Goal: Task Accomplishment & Management: Complete application form

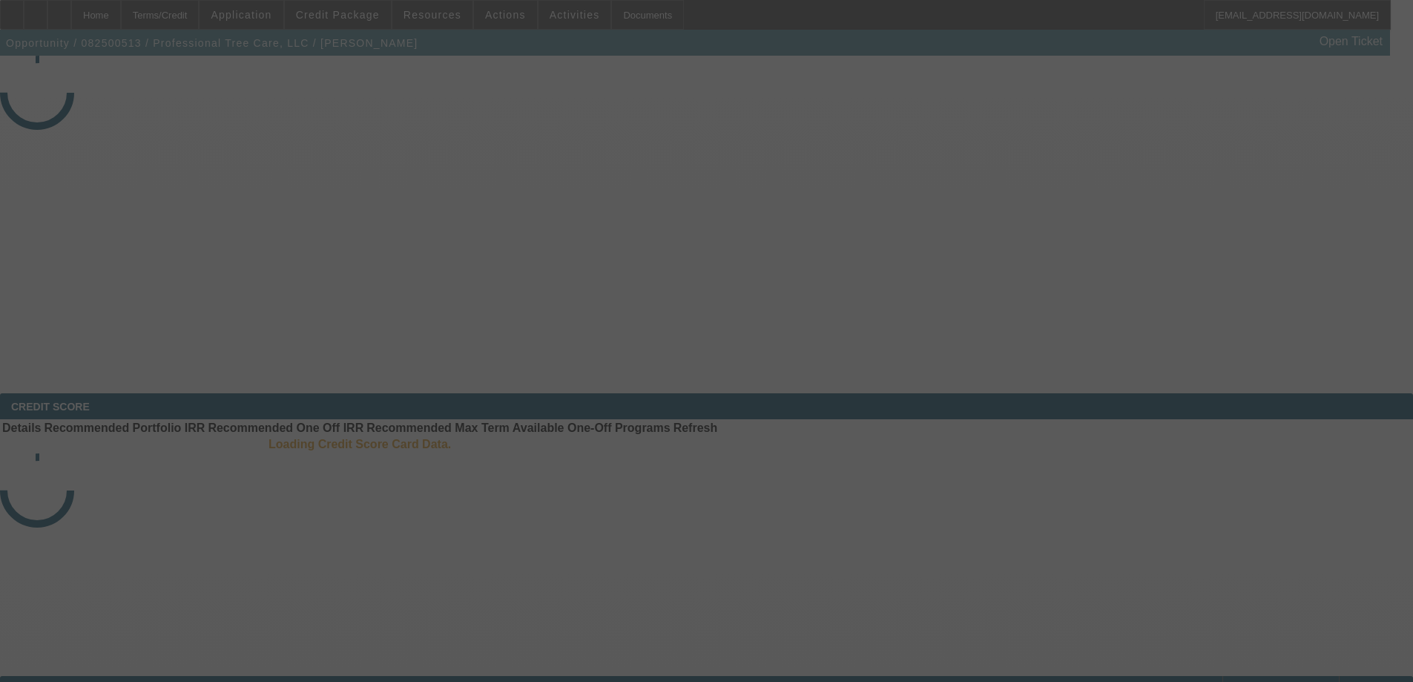
select select "3"
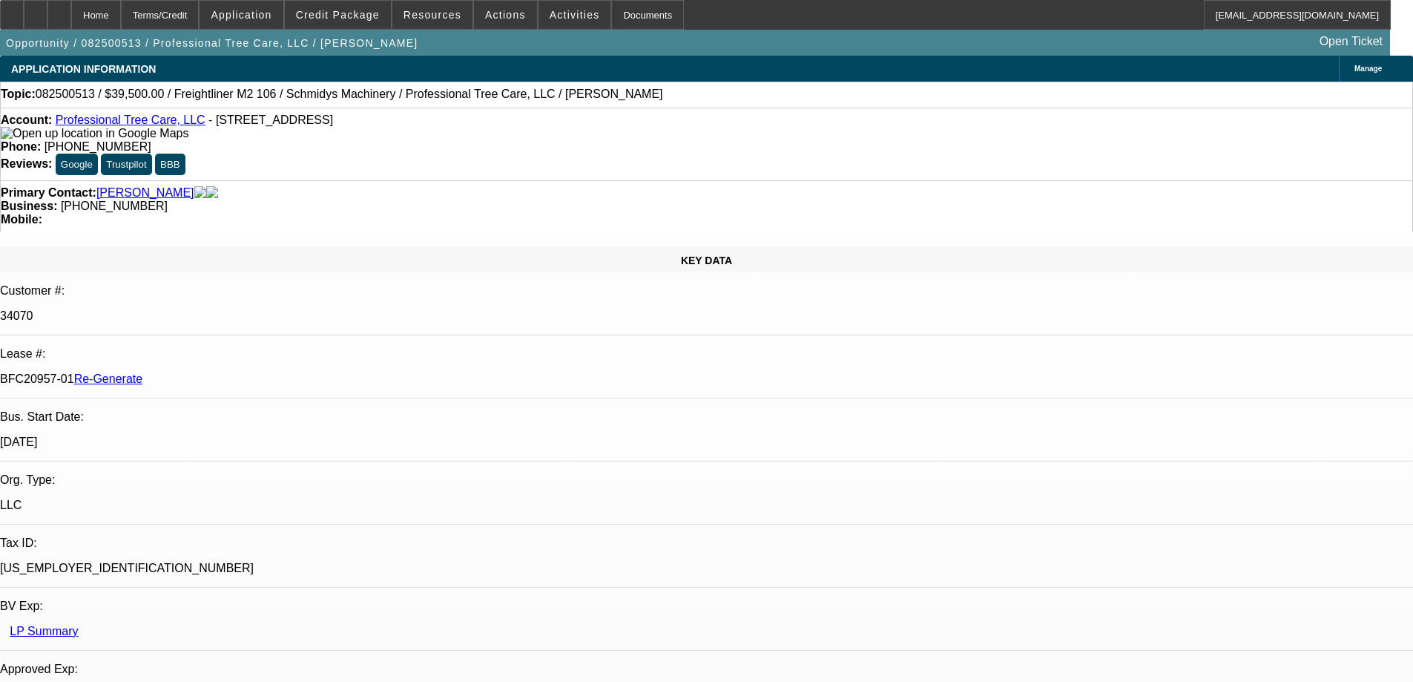
select select "0"
select select "1"
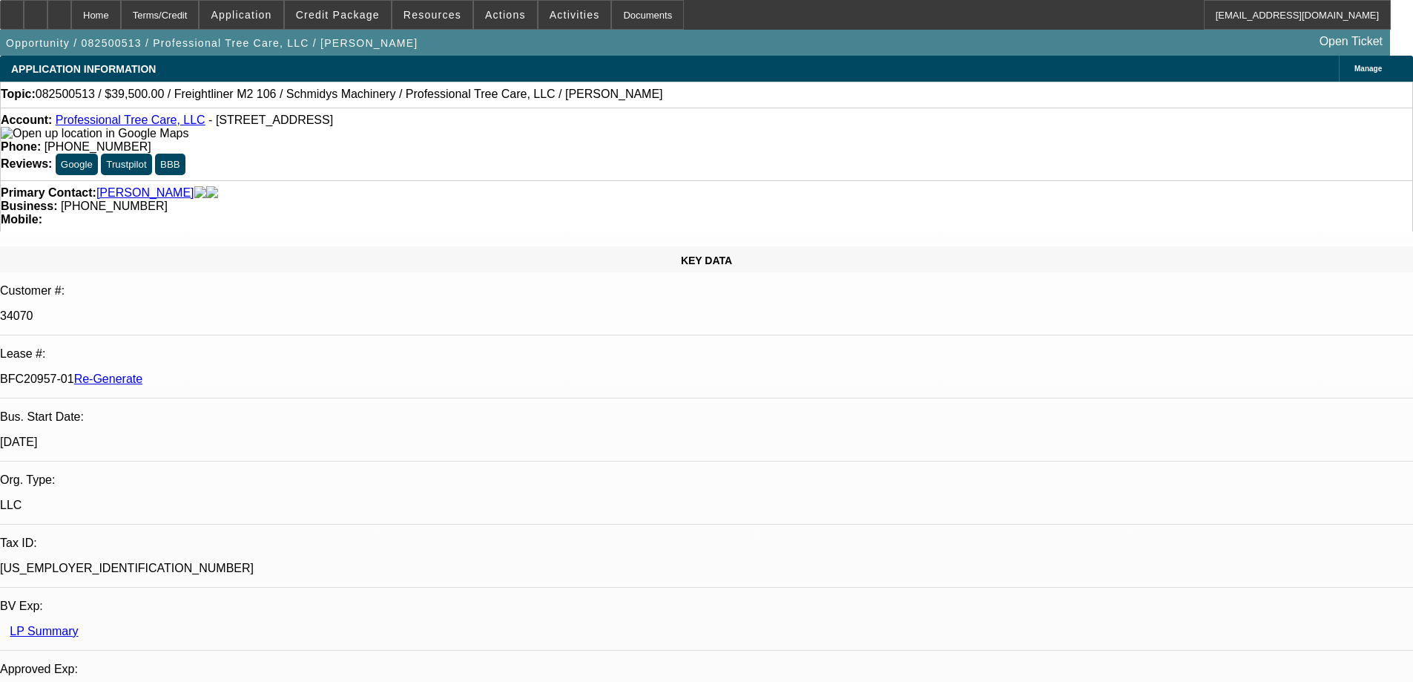
select select "6"
click at [636, 21] on div "Documents" at bounding box center [647, 15] width 73 height 30
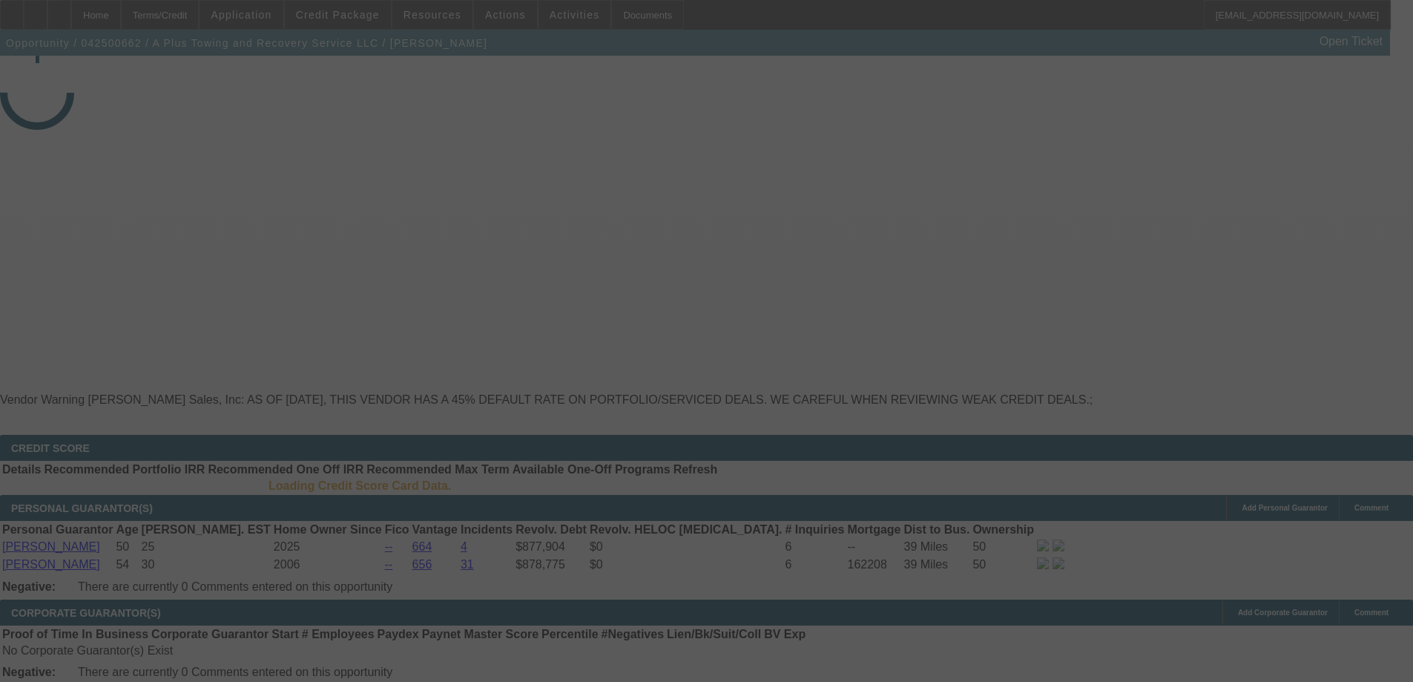
select select "3"
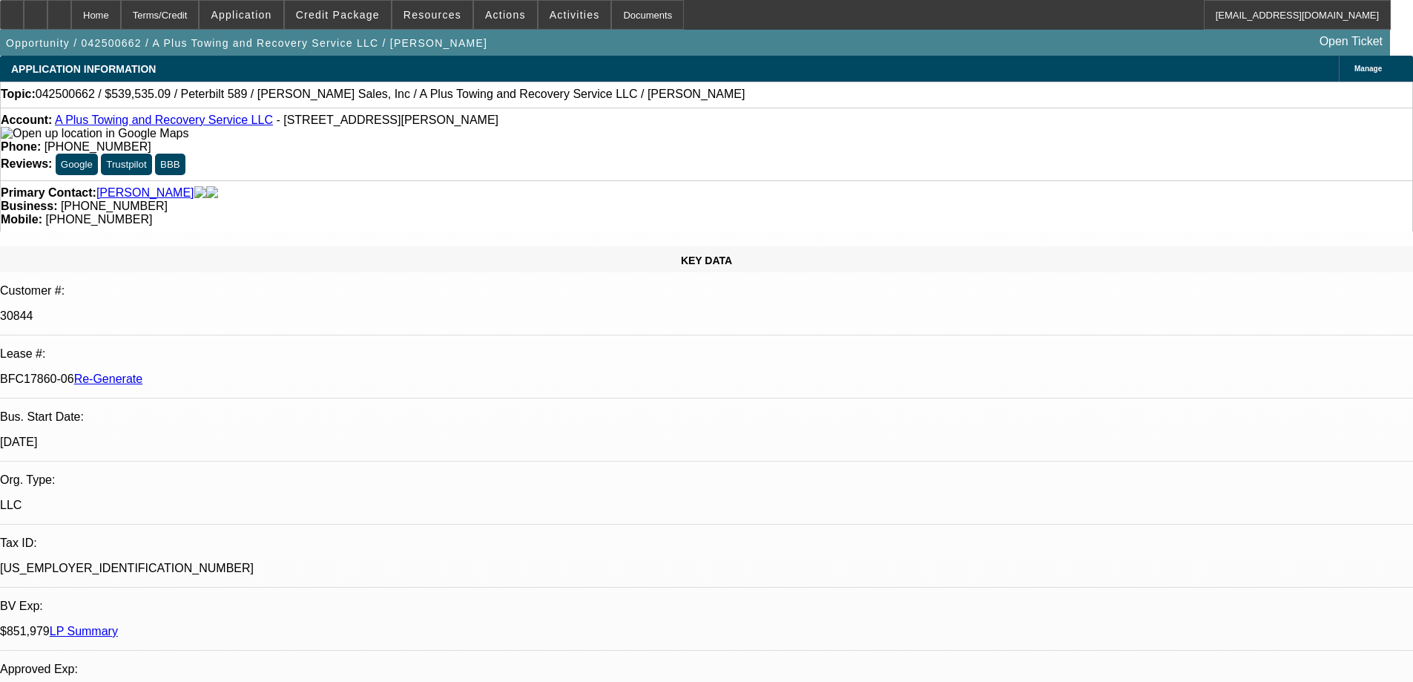
select select "0"
select select "2"
select select "0"
select select "6"
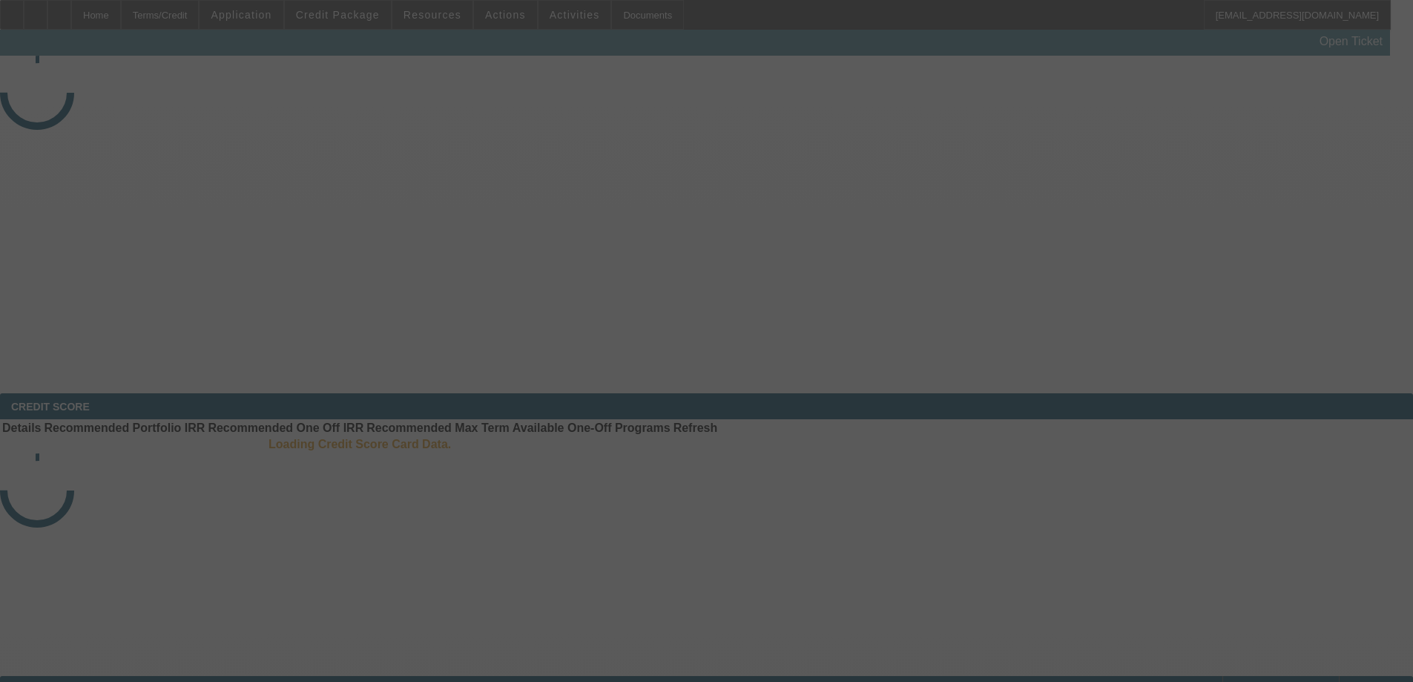
select select "3"
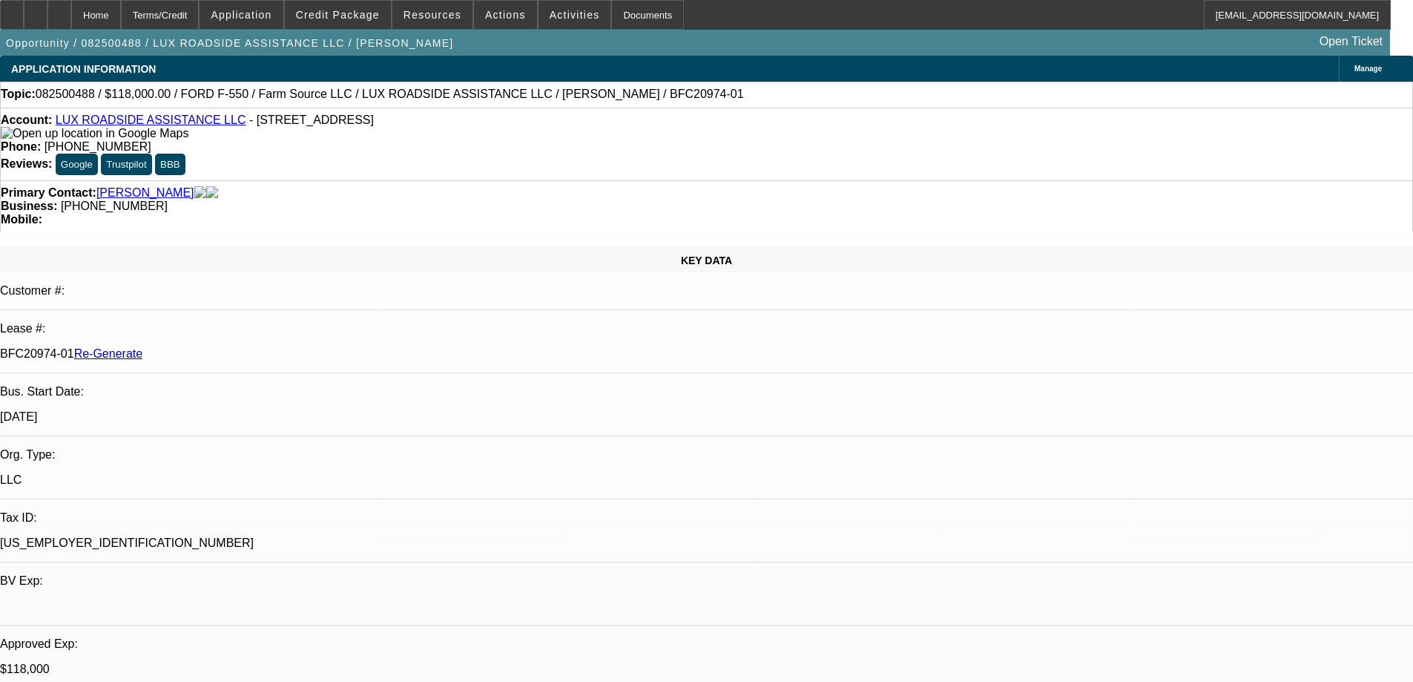
select select "0"
select select "6"
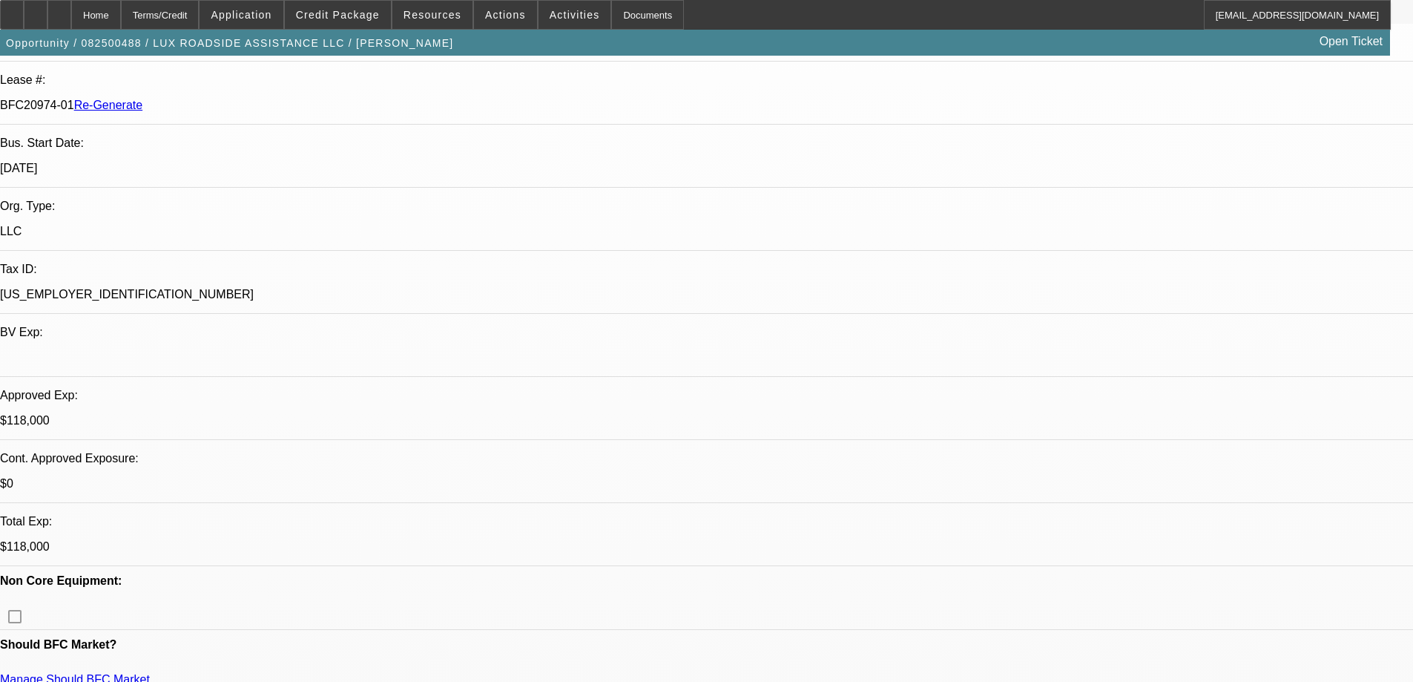
scroll to position [297, 0]
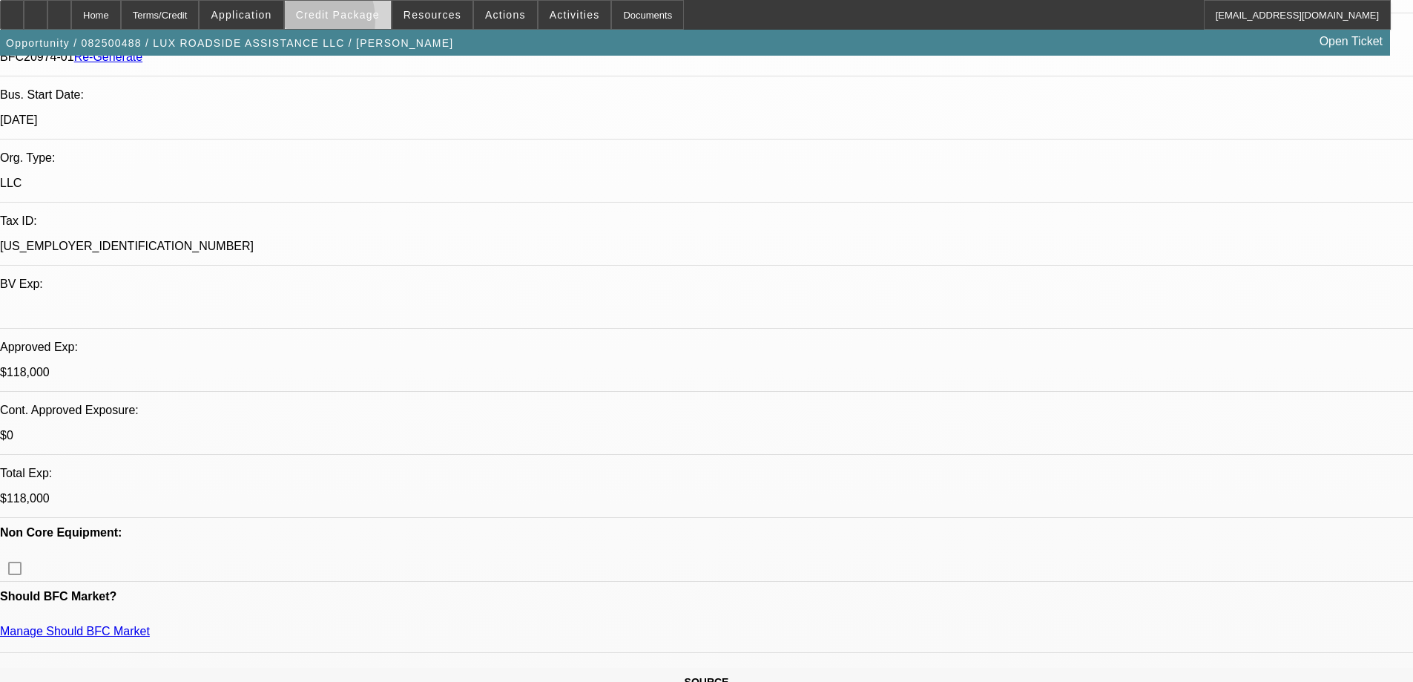
click at [320, 24] on span at bounding box center [338, 15] width 106 height 36
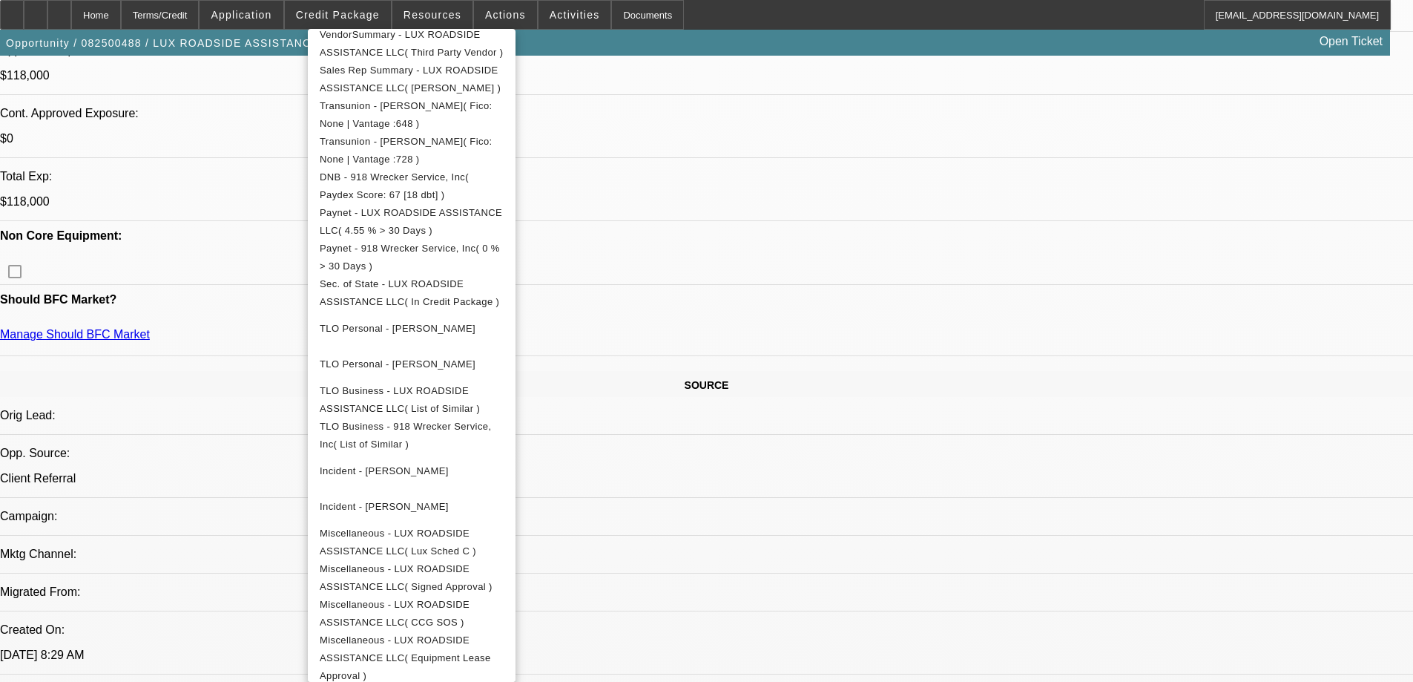
scroll to position [519, 0]
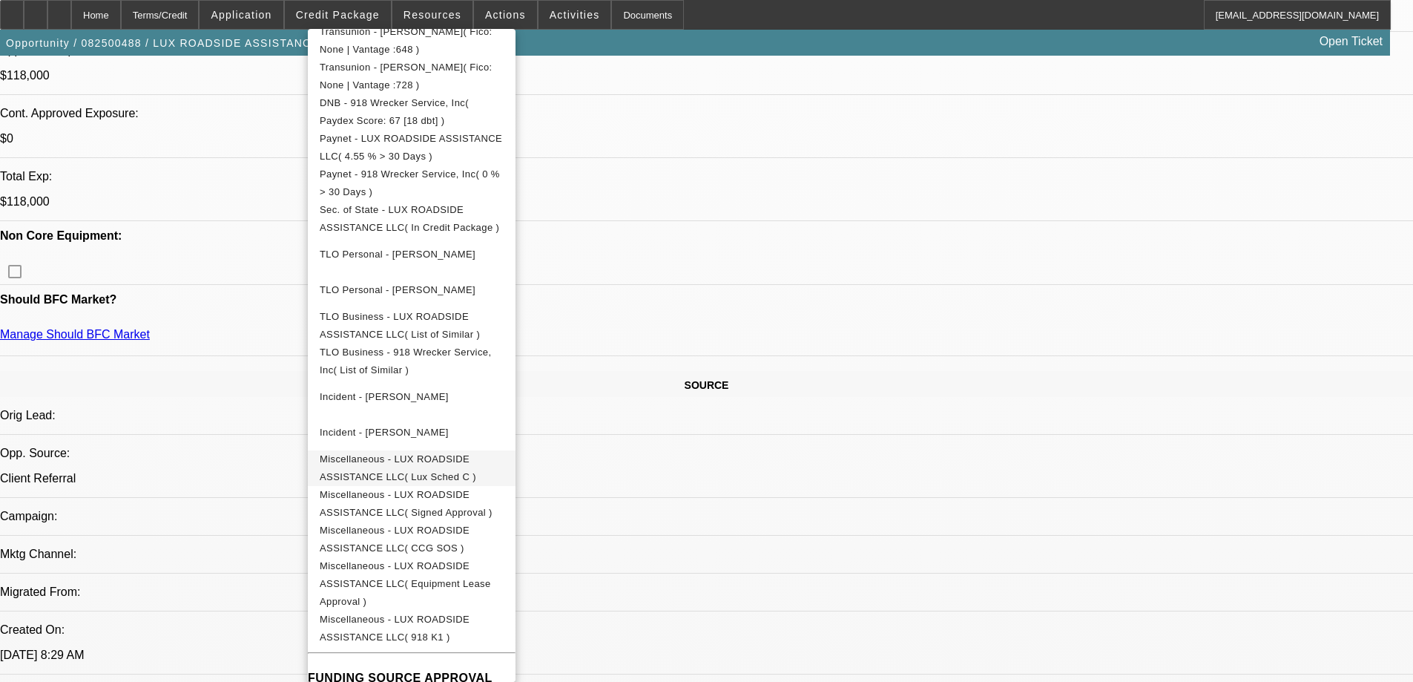
click at [476, 461] on span "Miscellaneous - LUX ROADSIDE ASSISTANCE LLC( Lux Sched C )" at bounding box center [398, 467] width 157 height 29
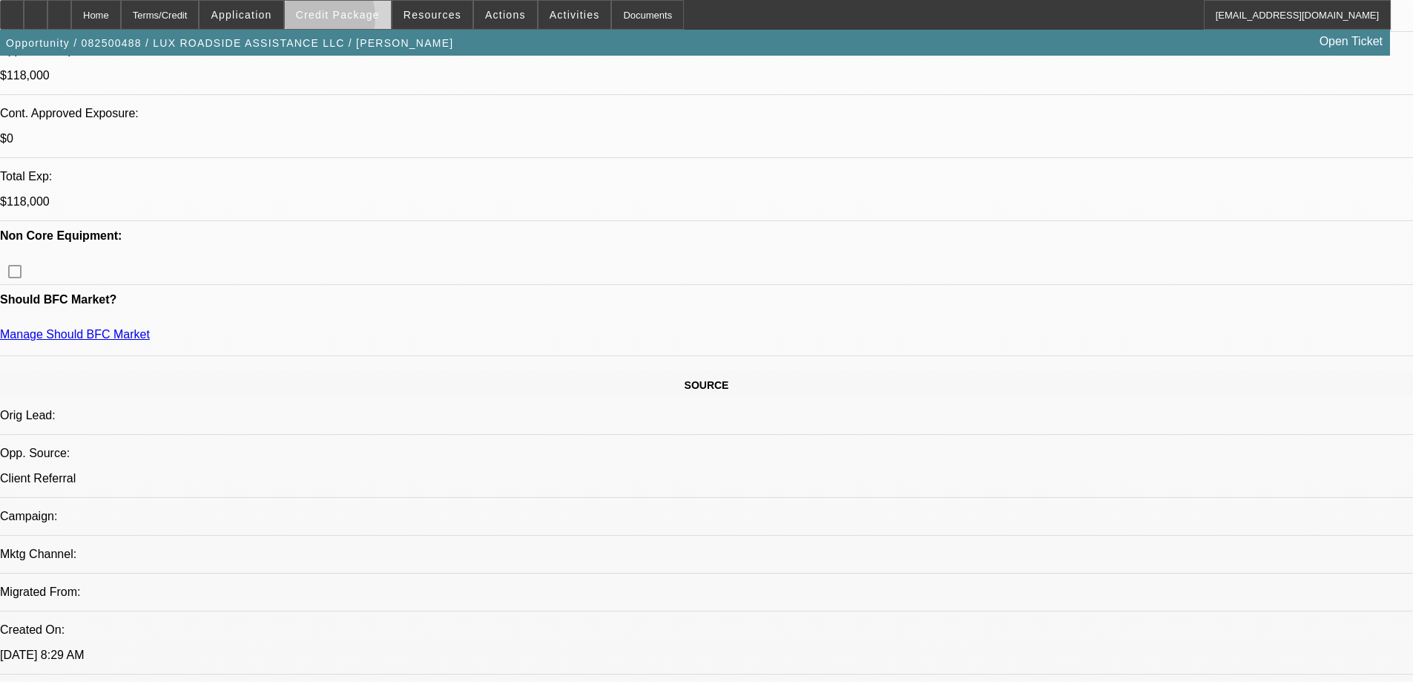
click at [338, 21] on span at bounding box center [338, 15] width 106 height 36
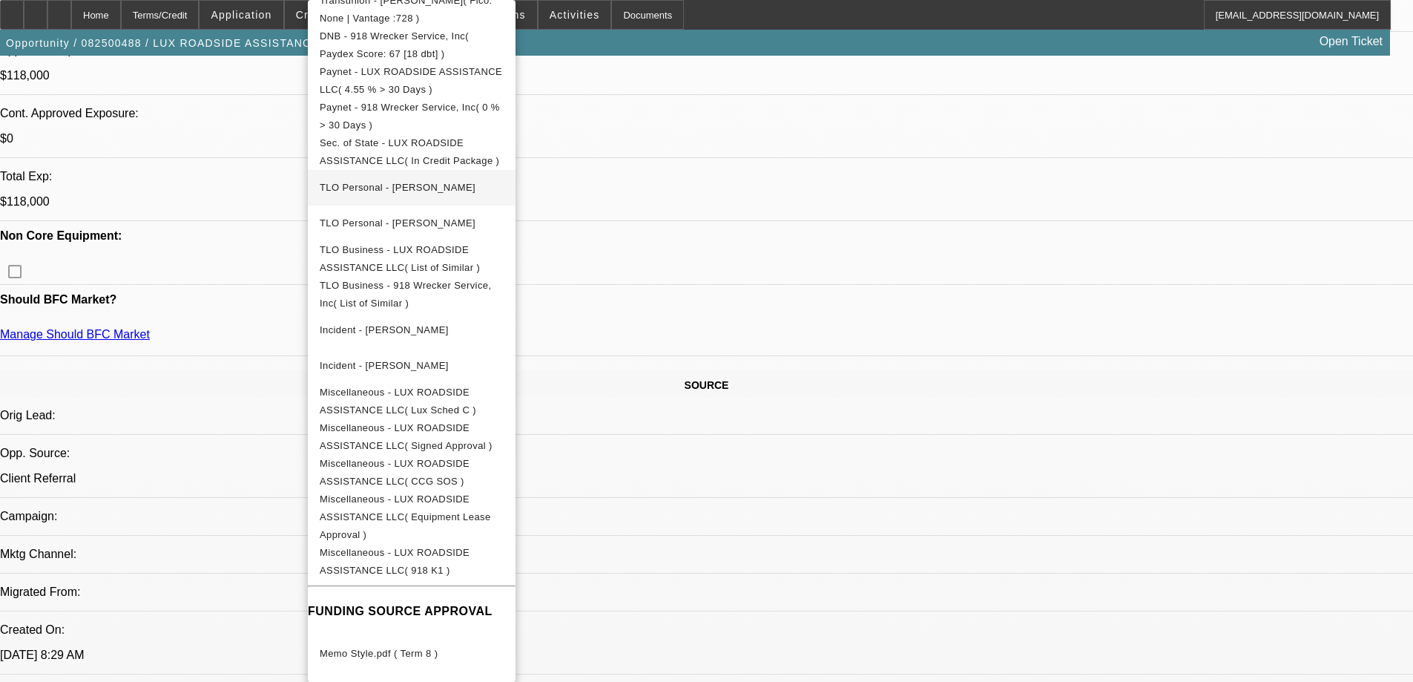
scroll to position [668, 0]
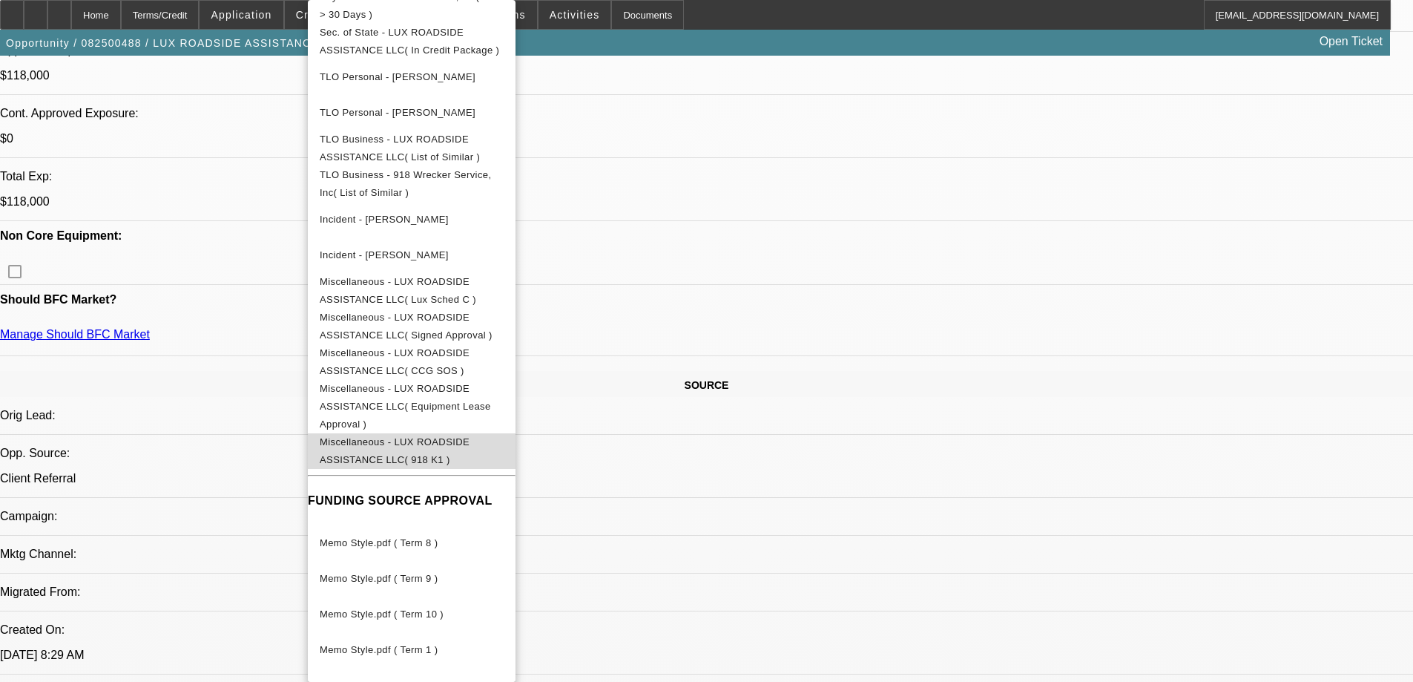
click at [470, 436] on span "Miscellaneous - LUX ROADSIDE ASSISTANCE LLC( 918 K1 )" at bounding box center [395, 450] width 150 height 29
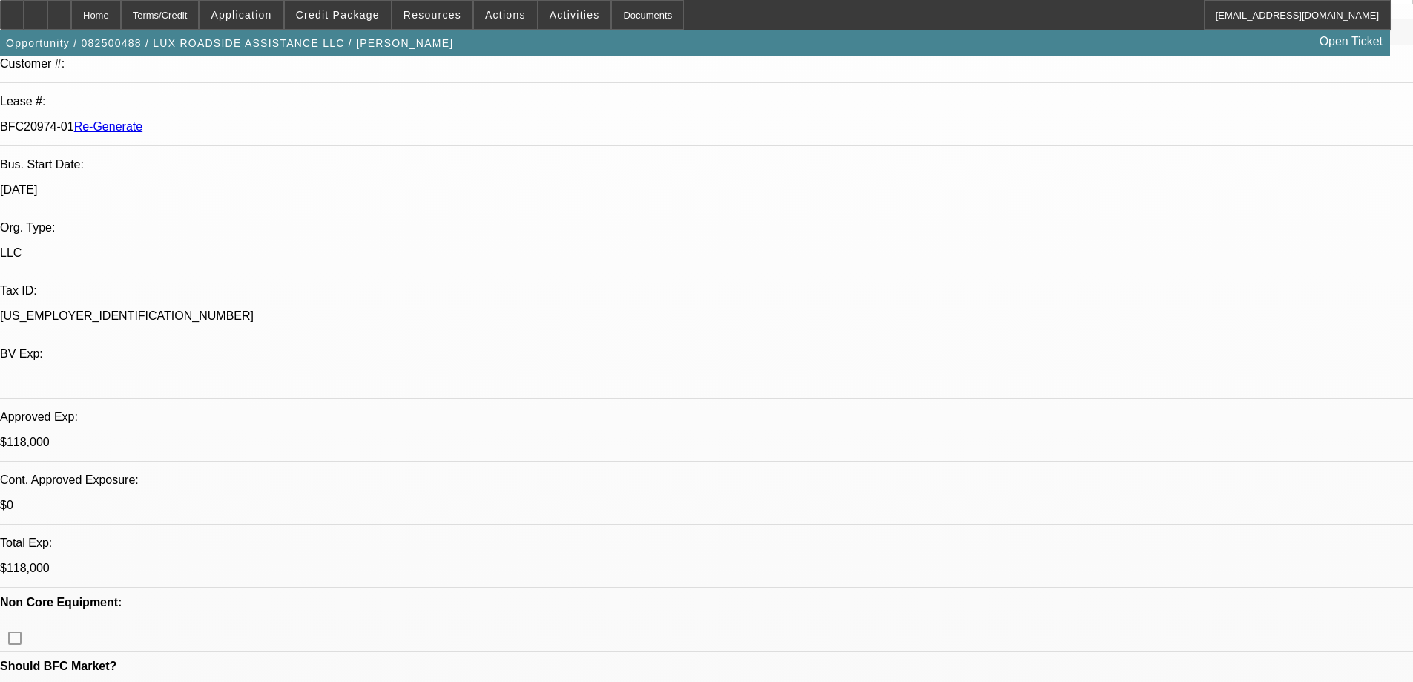
scroll to position [223, 0]
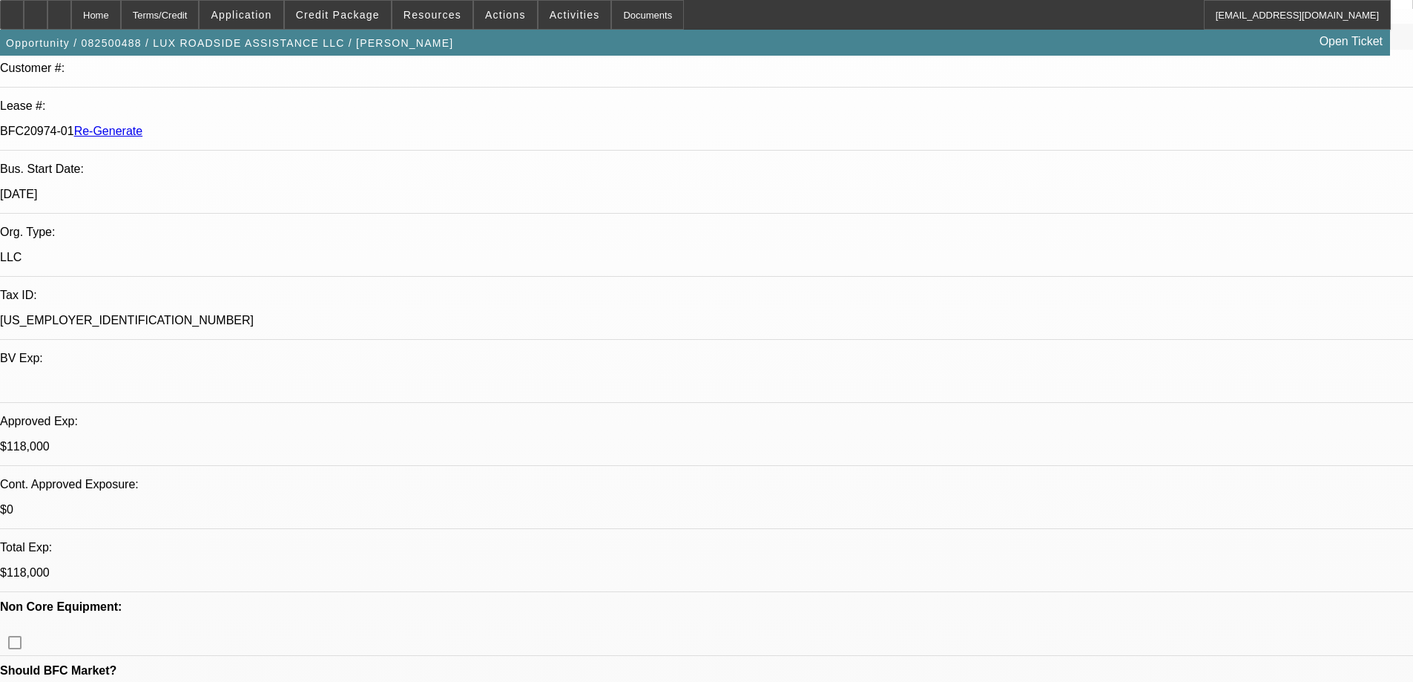
click at [629, 18] on div "Documents" at bounding box center [647, 15] width 73 height 30
click at [557, 14] on span "Activities" at bounding box center [575, 15] width 50 height 12
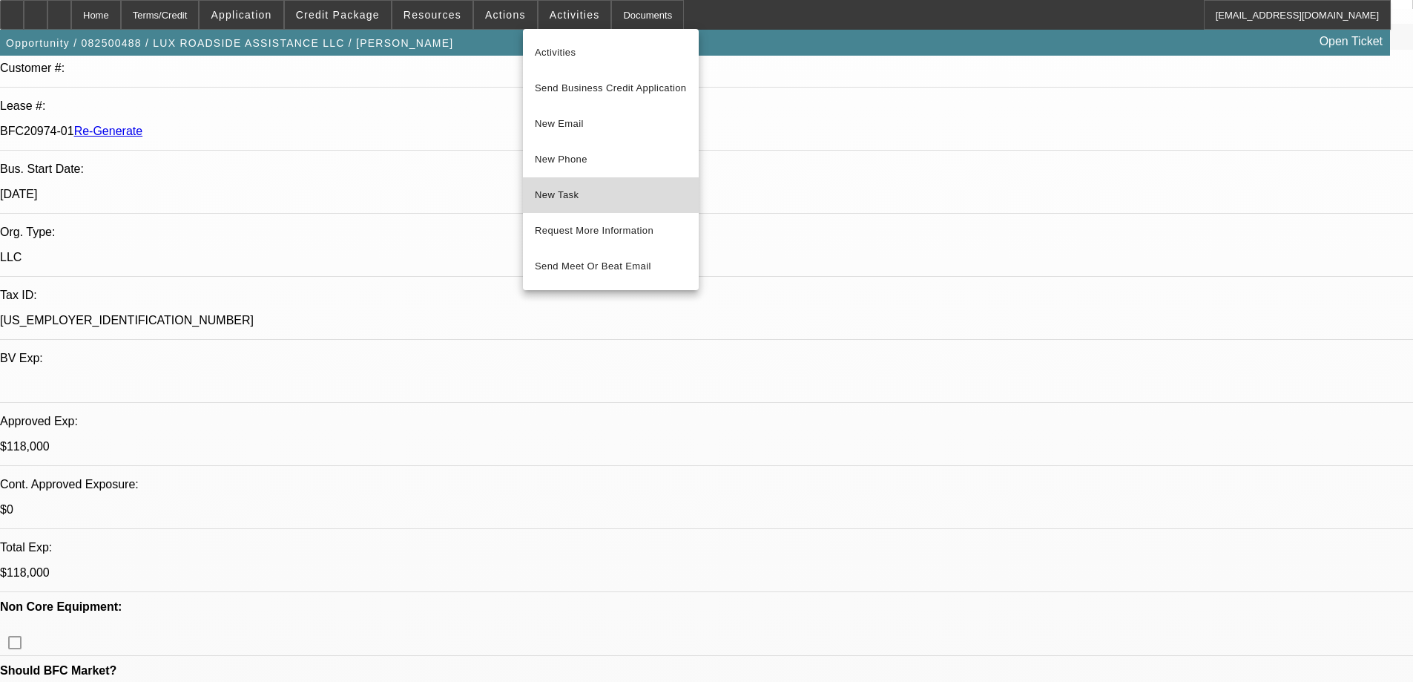
click at [563, 192] on span "New Task" at bounding box center [611, 195] width 152 height 18
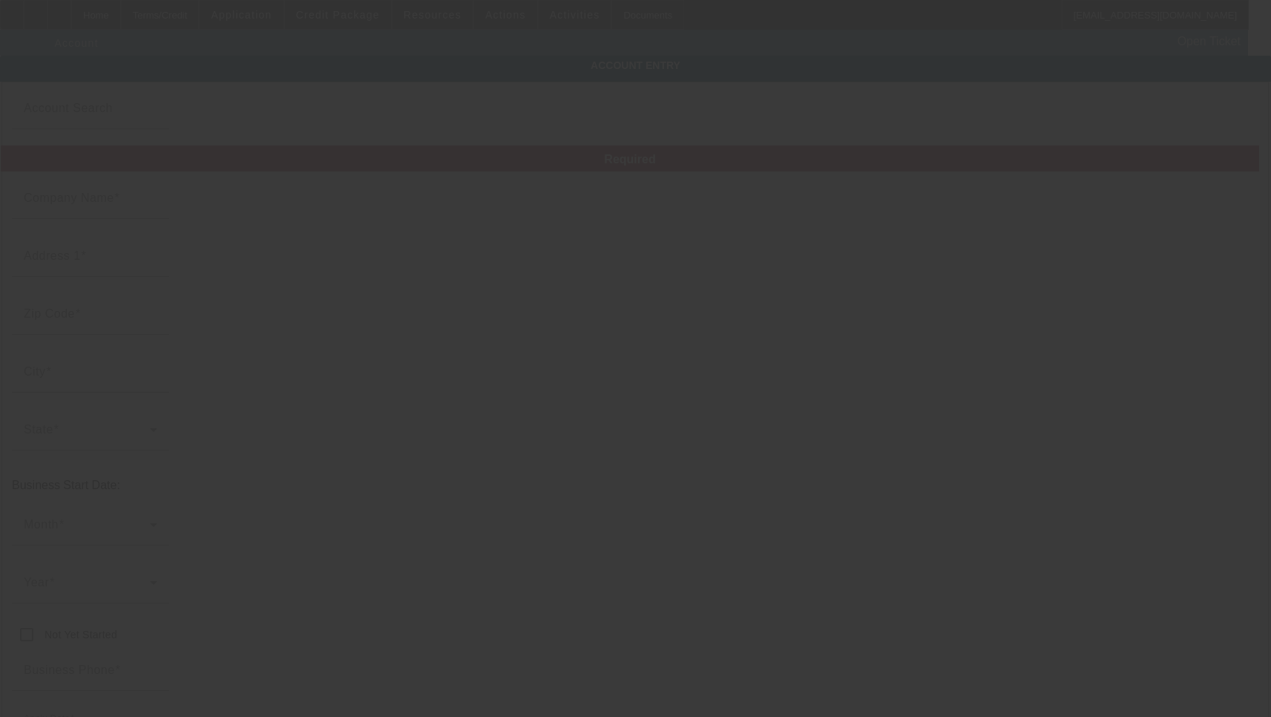
type input "LUX ROADSIDE ASSISTANCE LLC"
type input "13952 N Memorial Dr"
type input "74021"
type input "Collinsville"
type input "[PHONE_NUMBER]"
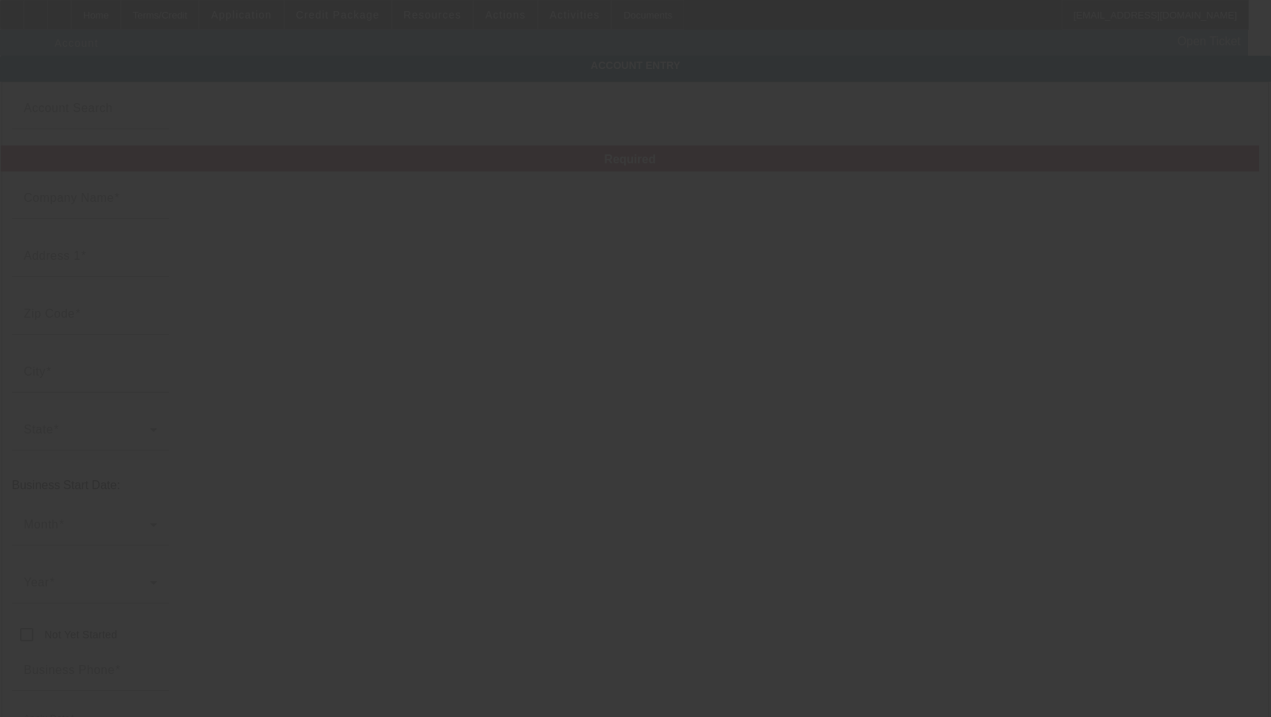
type input "luxroadsideassistance@gmail.com"
type input "[US_EMPLOYER_IDENTIFICATION_NUMBER]"
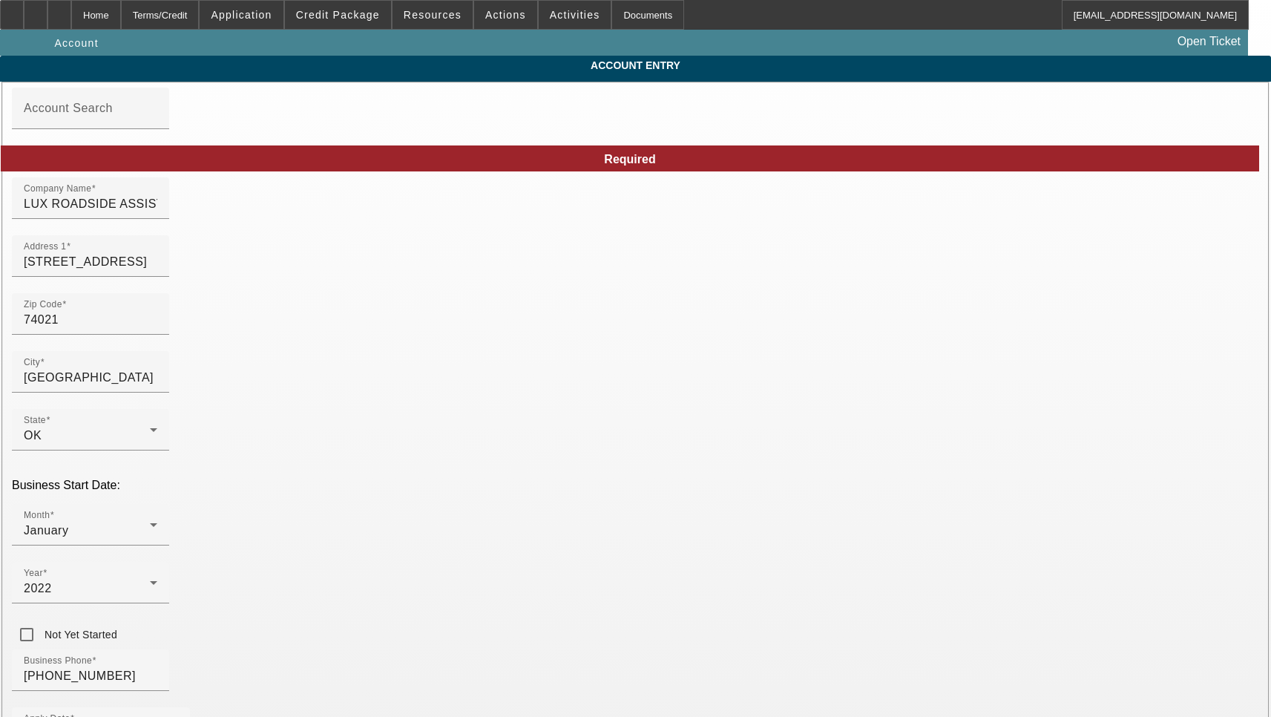
type input "8/19/2025"
click at [157, 219] on div "Company Name LUX ROADSIDE ASSISTANCE LLC" at bounding box center [91, 198] width 134 height 42
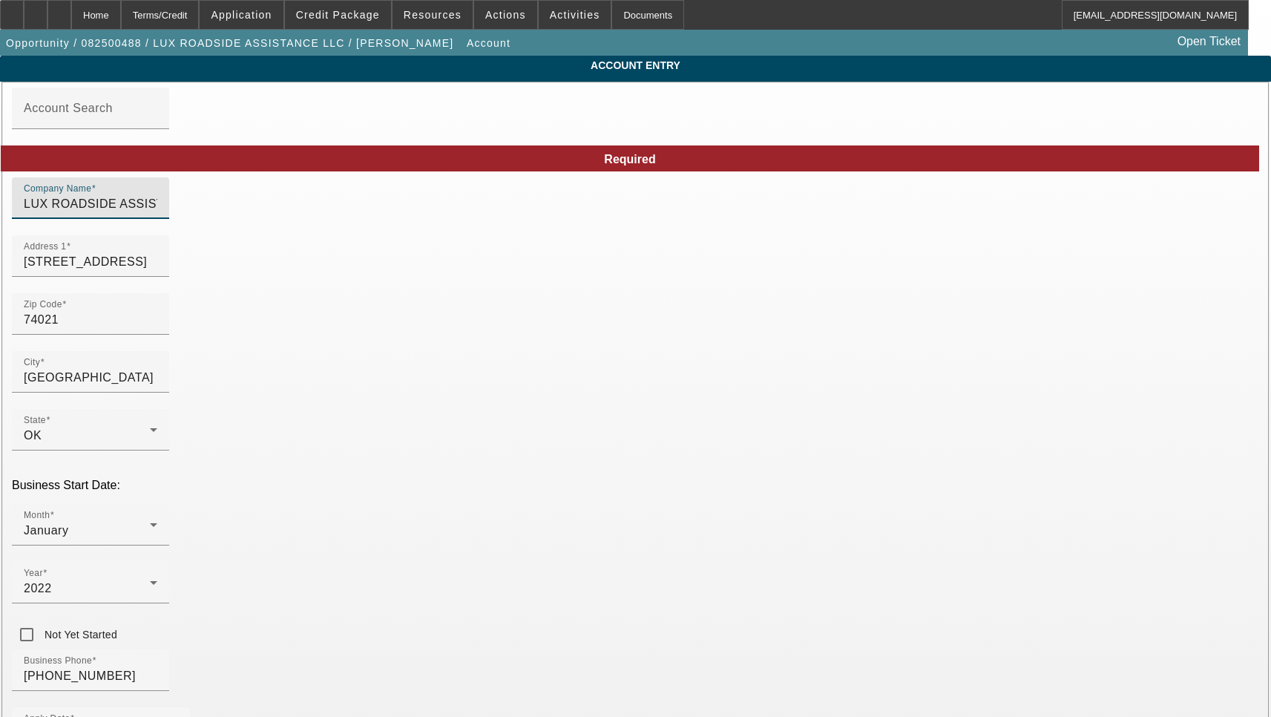
click at [157, 213] on input "LUX ROADSIDE ASSISTANCE LLC" at bounding box center [91, 204] width 134 height 18
type input "Lux Roadside Assistance LLC"
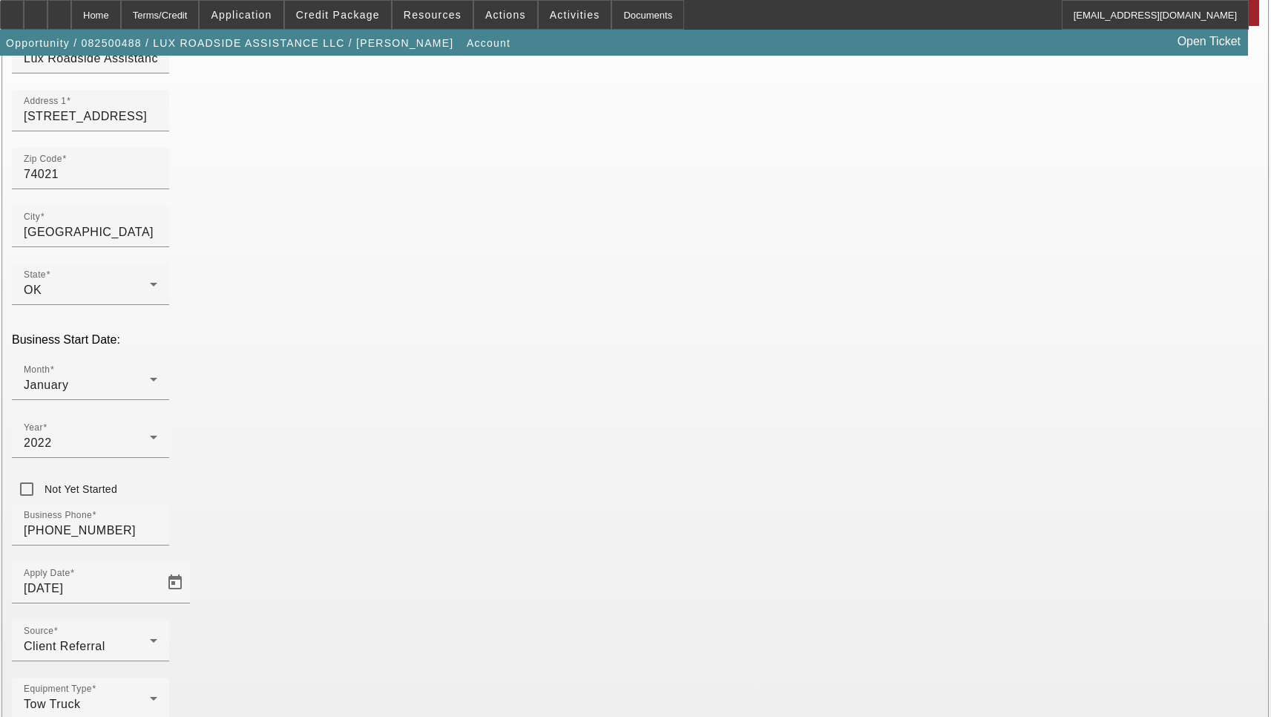
scroll to position [158, 0]
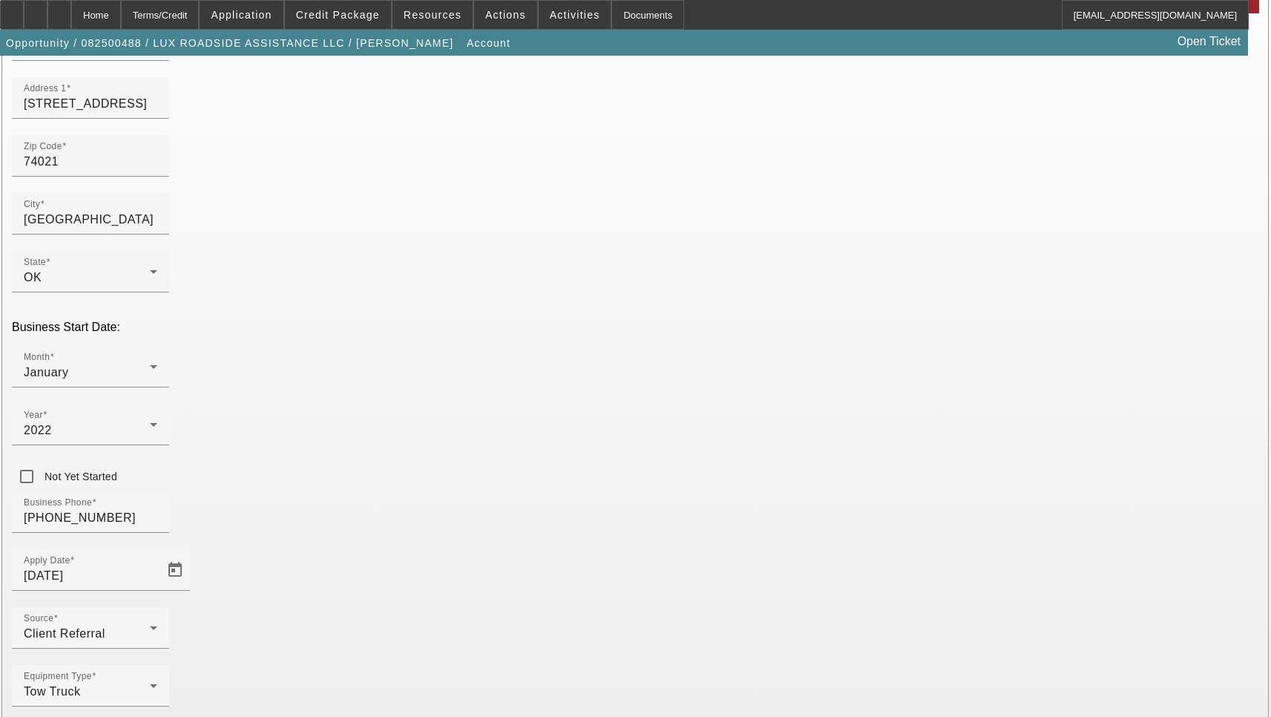
type input "Tulsa"
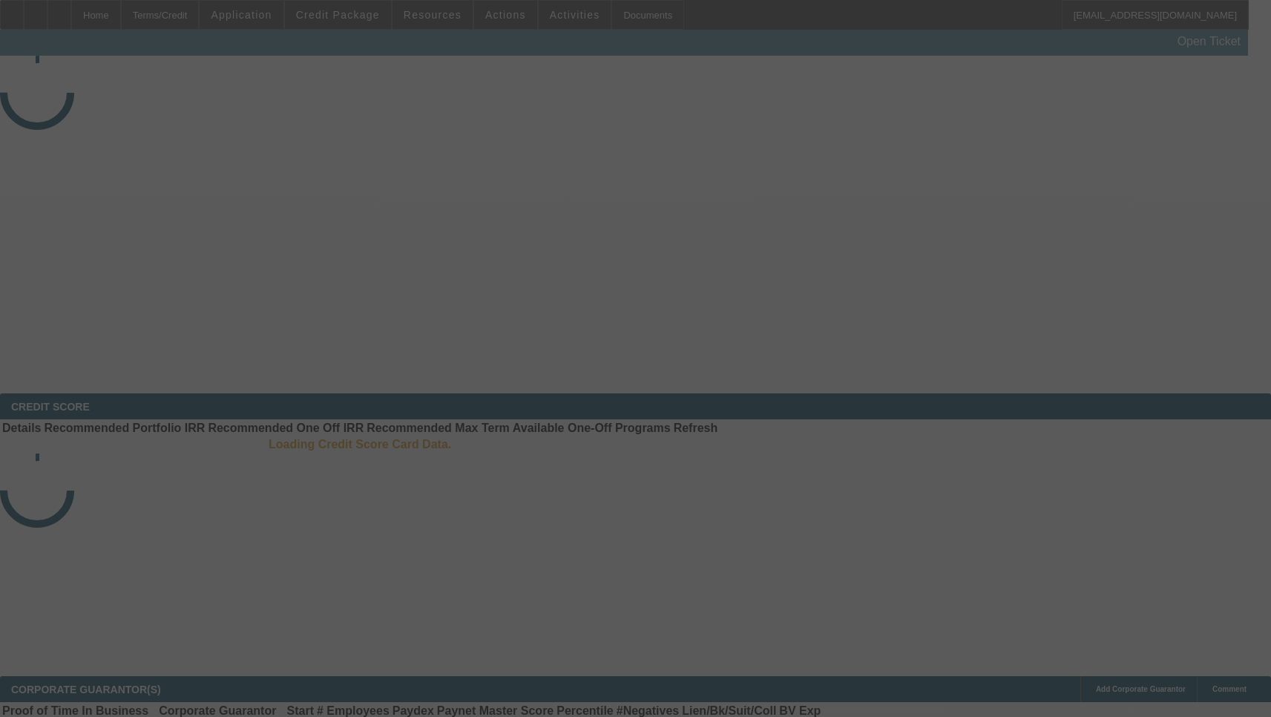
select select "3"
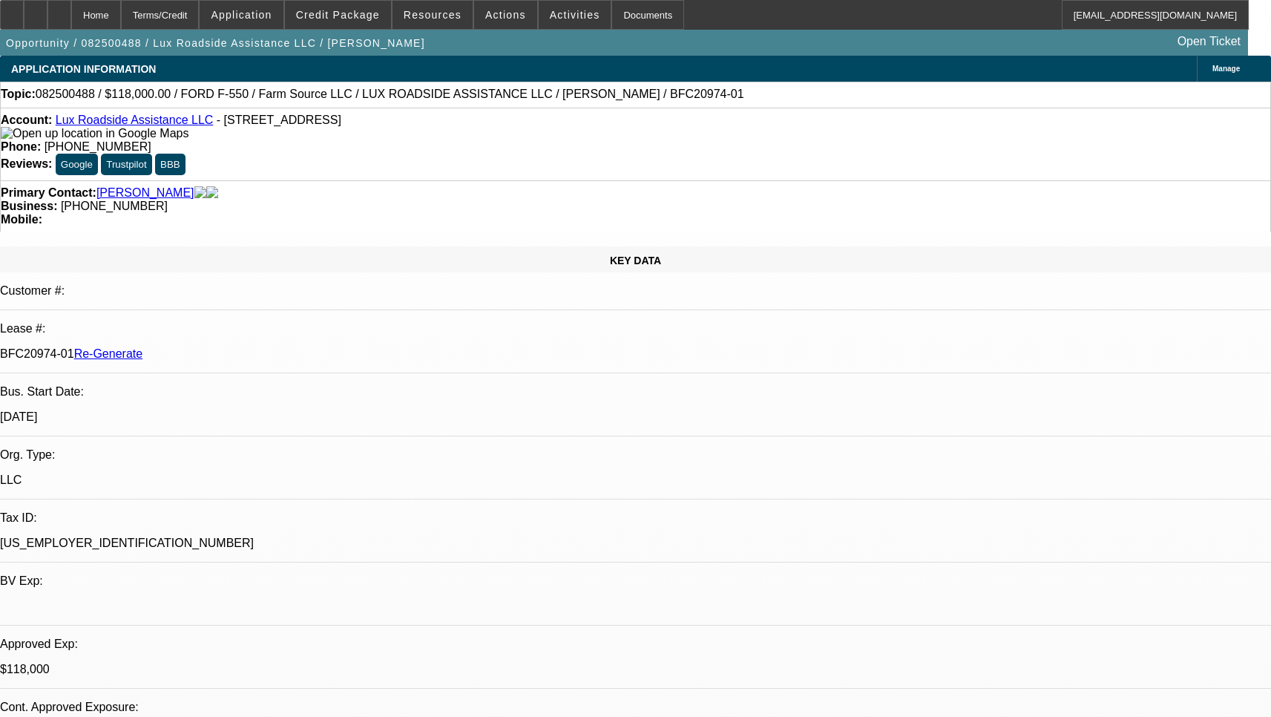
select select "0"
select select "6"
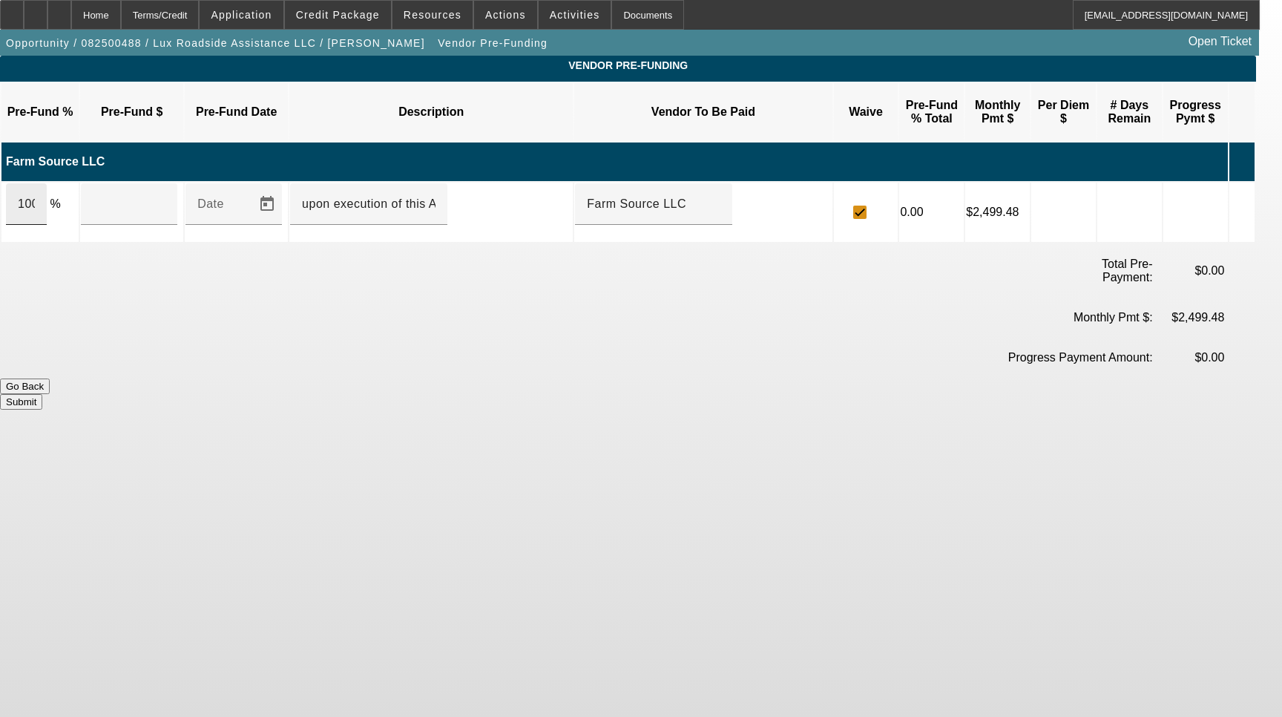
click at [35, 195] on input "100" at bounding box center [26, 204] width 17 height 18
type input "$118,000.00"
click at [42, 394] on button "Submit" at bounding box center [21, 402] width 42 height 16
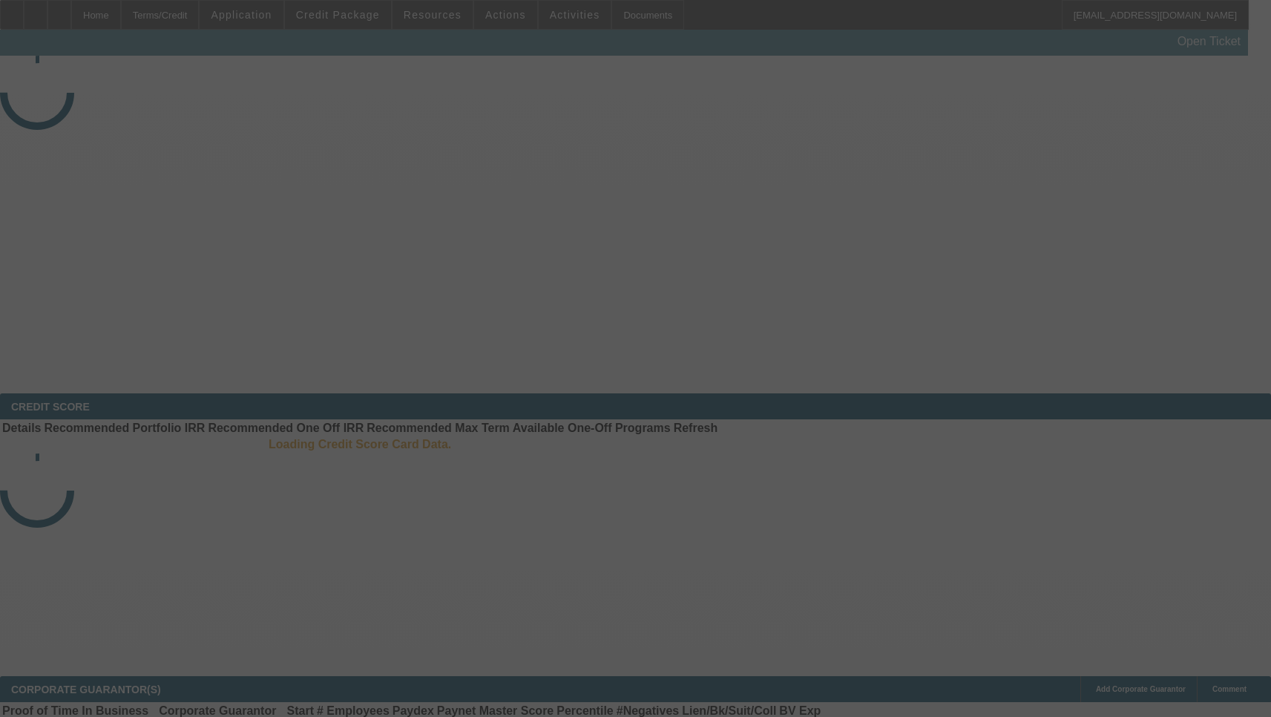
select select "3"
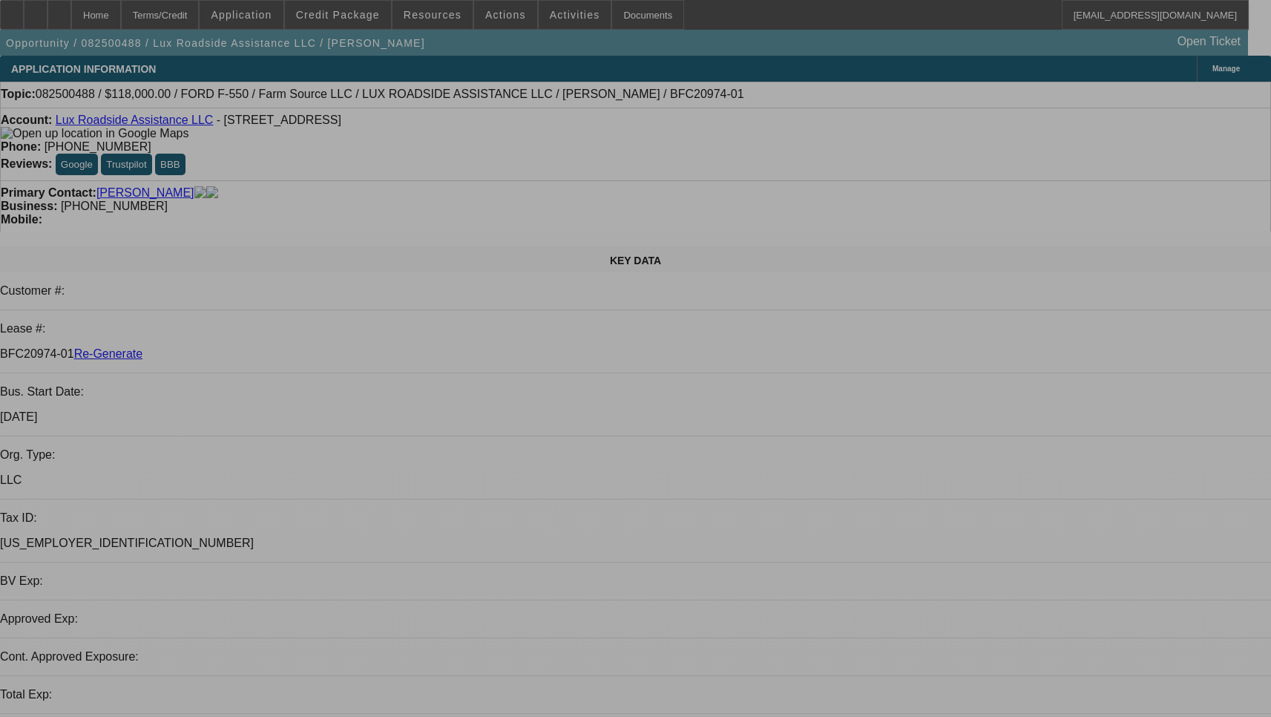
select select "0"
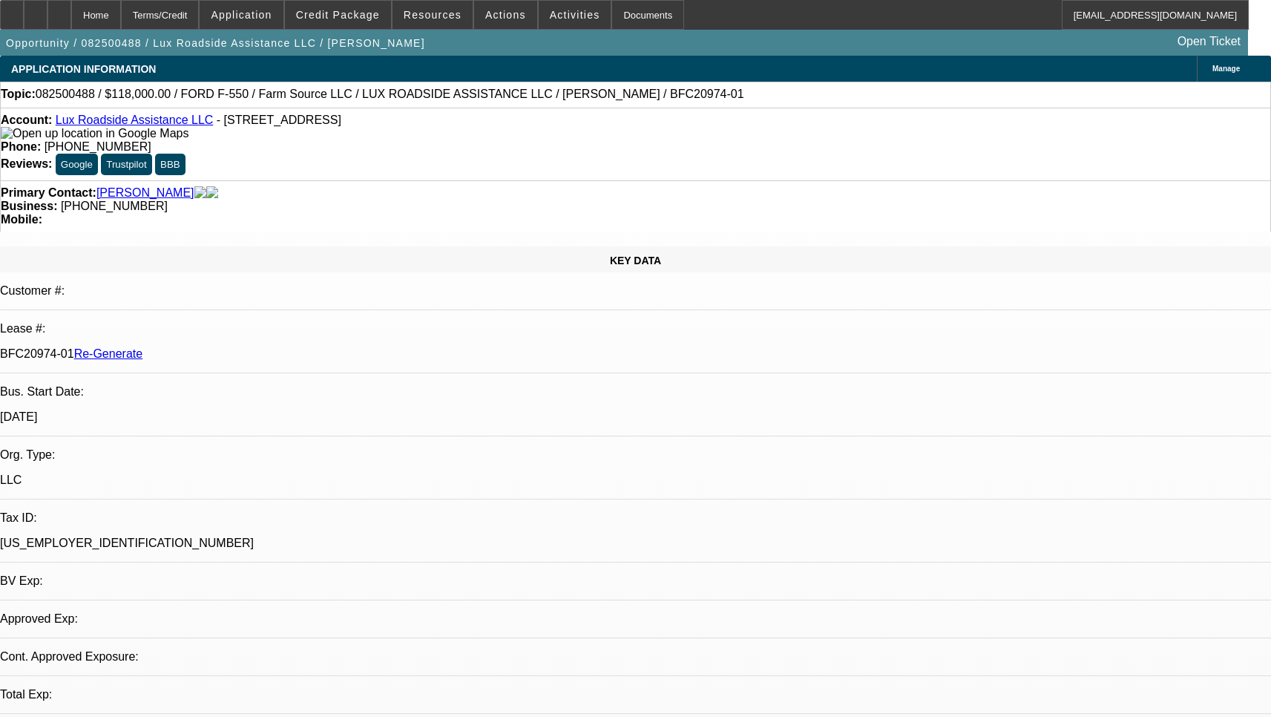
select select "0"
select select "6"
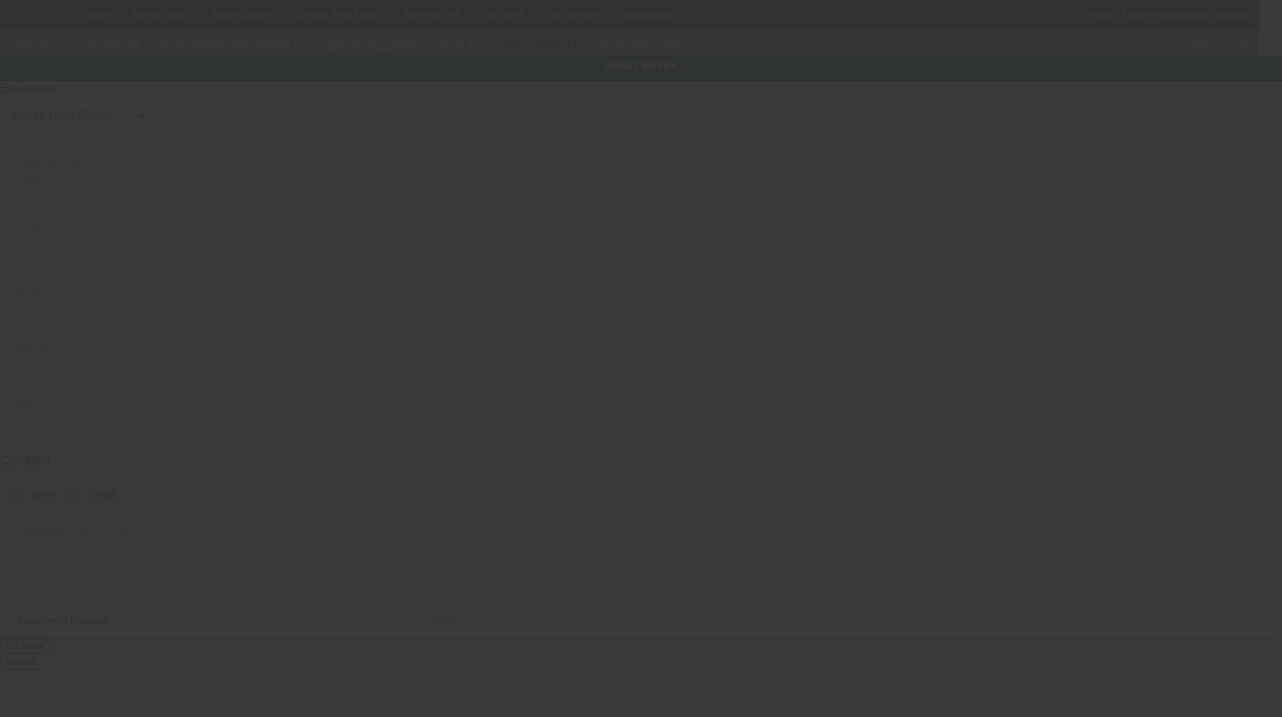
type input "[US_VEHICLE_IDENTIFICATION_NUMBER]"
type input "Ford"
type input "F-550"
radio input "true"
type input "[STREET_ADDRESS]"
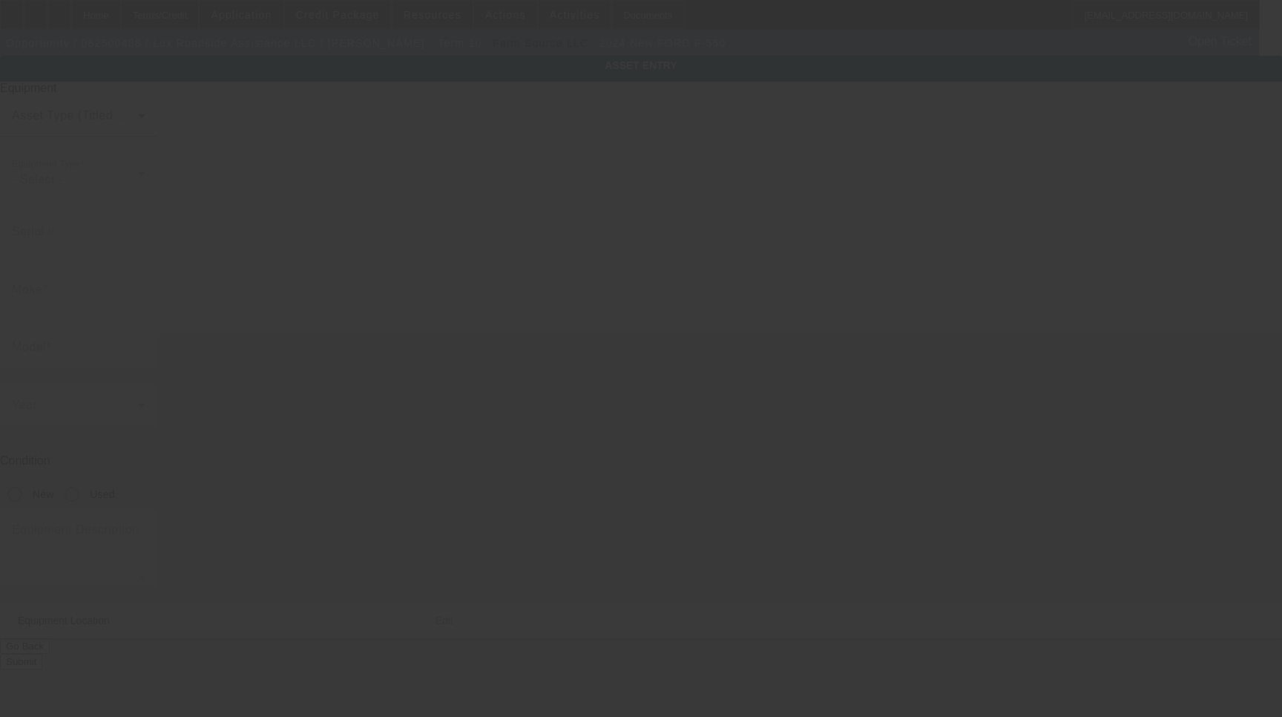
type input "[GEOGRAPHIC_DATA]"
type input "74021"
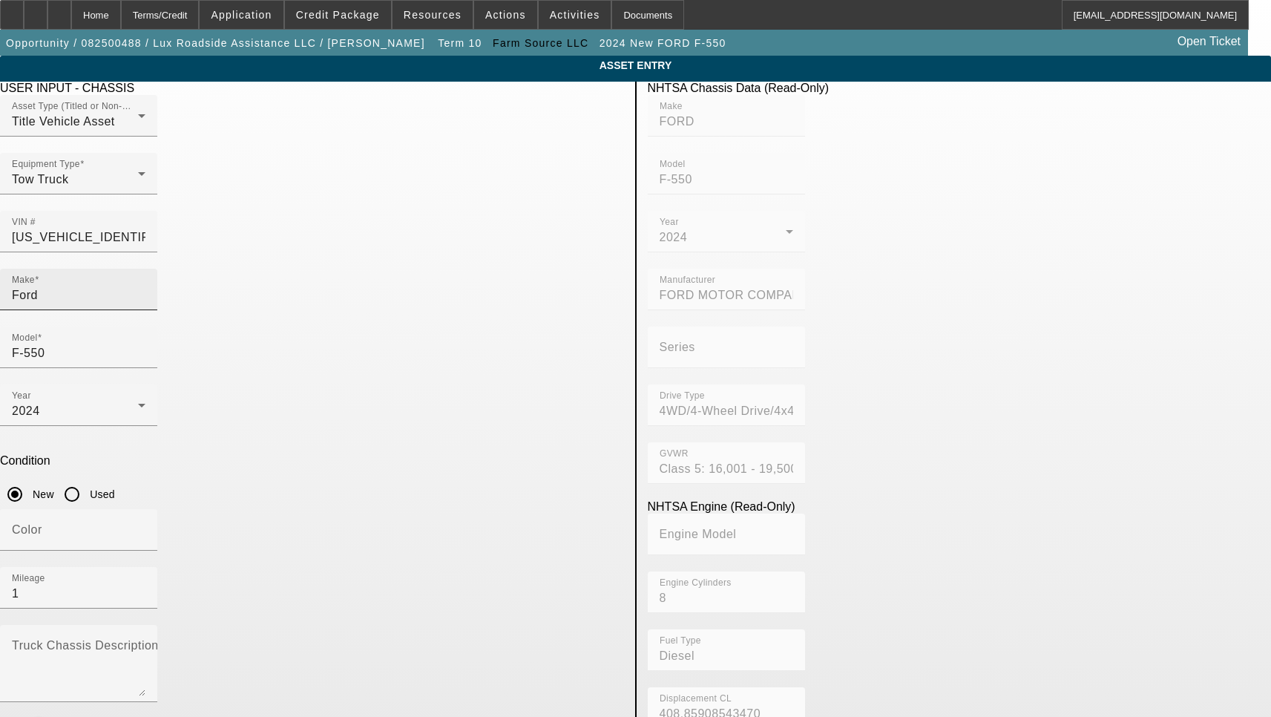
click at [145, 286] on input "Ford" at bounding box center [79, 295] width 134 height 18
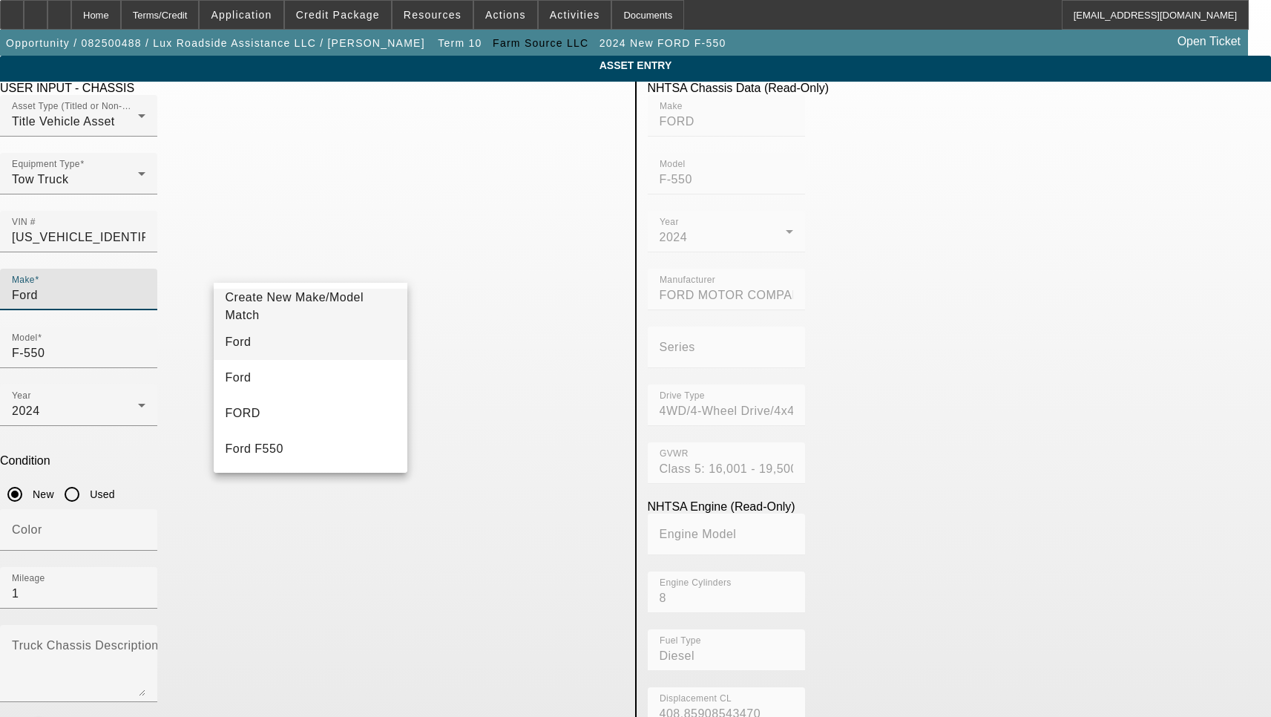
click at [273, 346] on mat-option "Ford" at bounding box center [311, 342] width 194 height 36
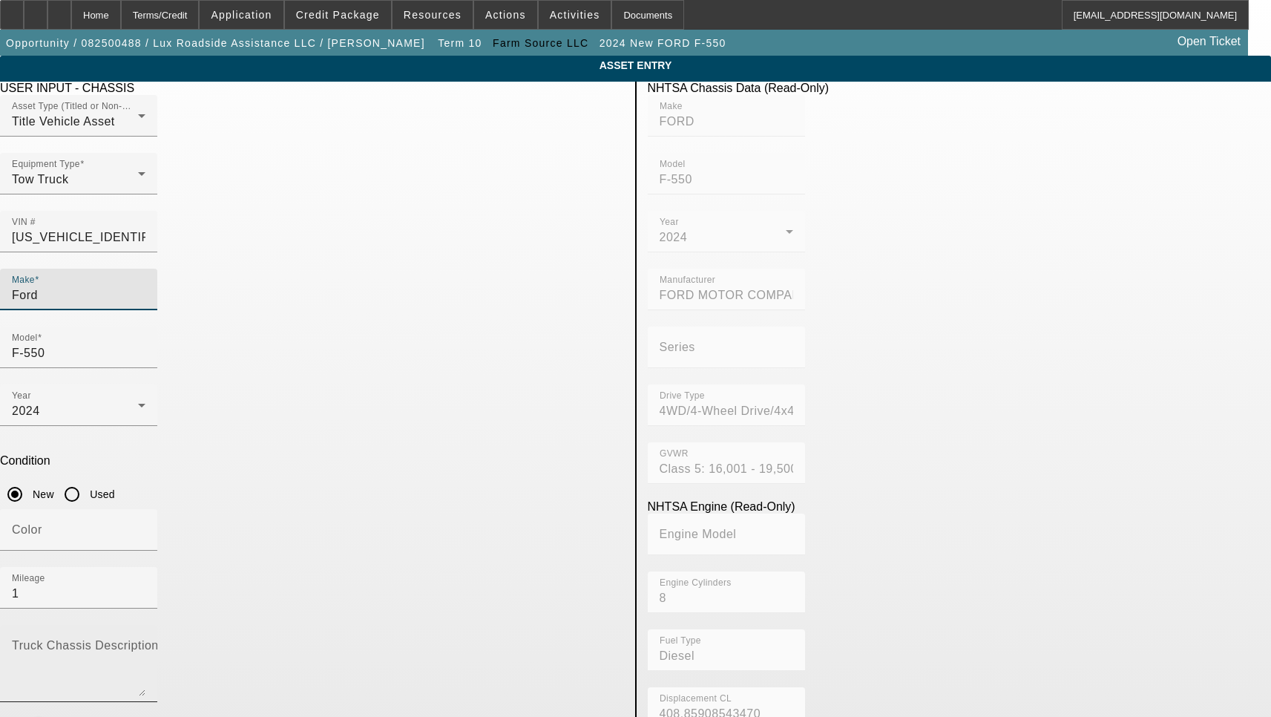
click at [145, 642] on textarea "Truck Chassis Description (Describe the truck chassis only)" at bounding box center [79, 668] width 134 height 53
type textarea "with:"
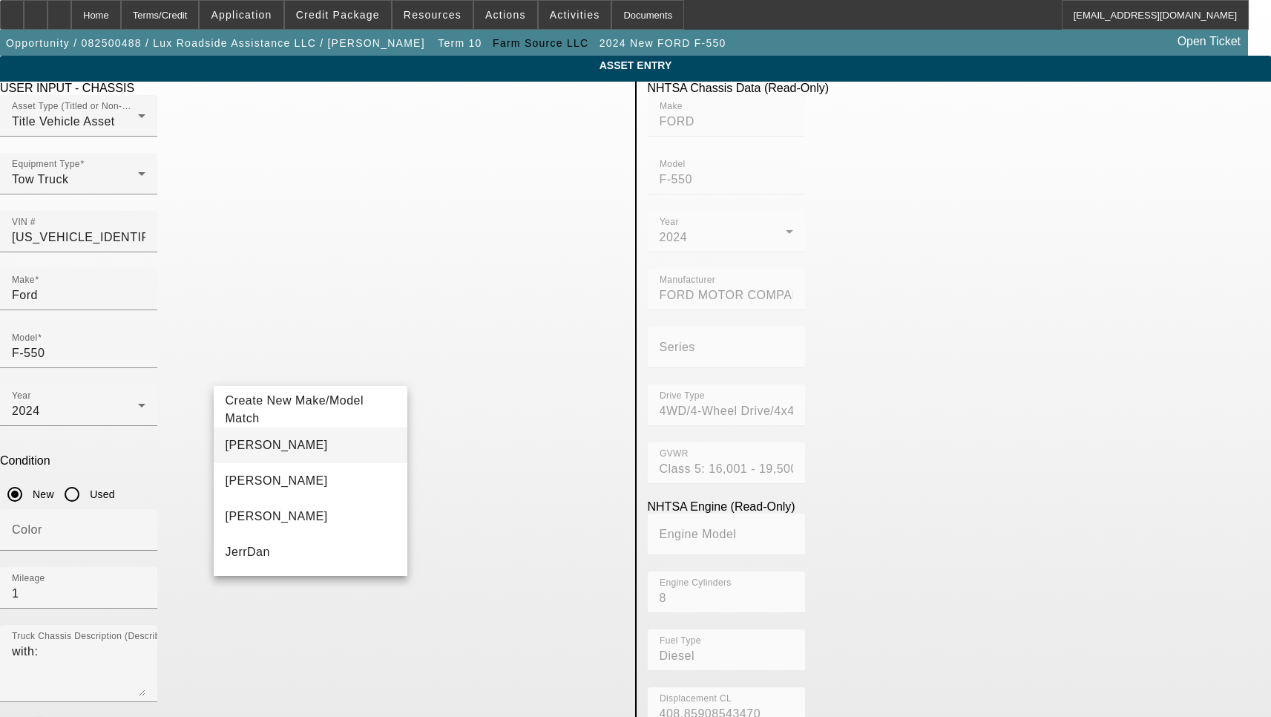
click at [285, 450] on mat-option "[PERSON_NAME]" at bounding box center [311, 445] width 194 height 36
type input "[PERSON_NAME]"
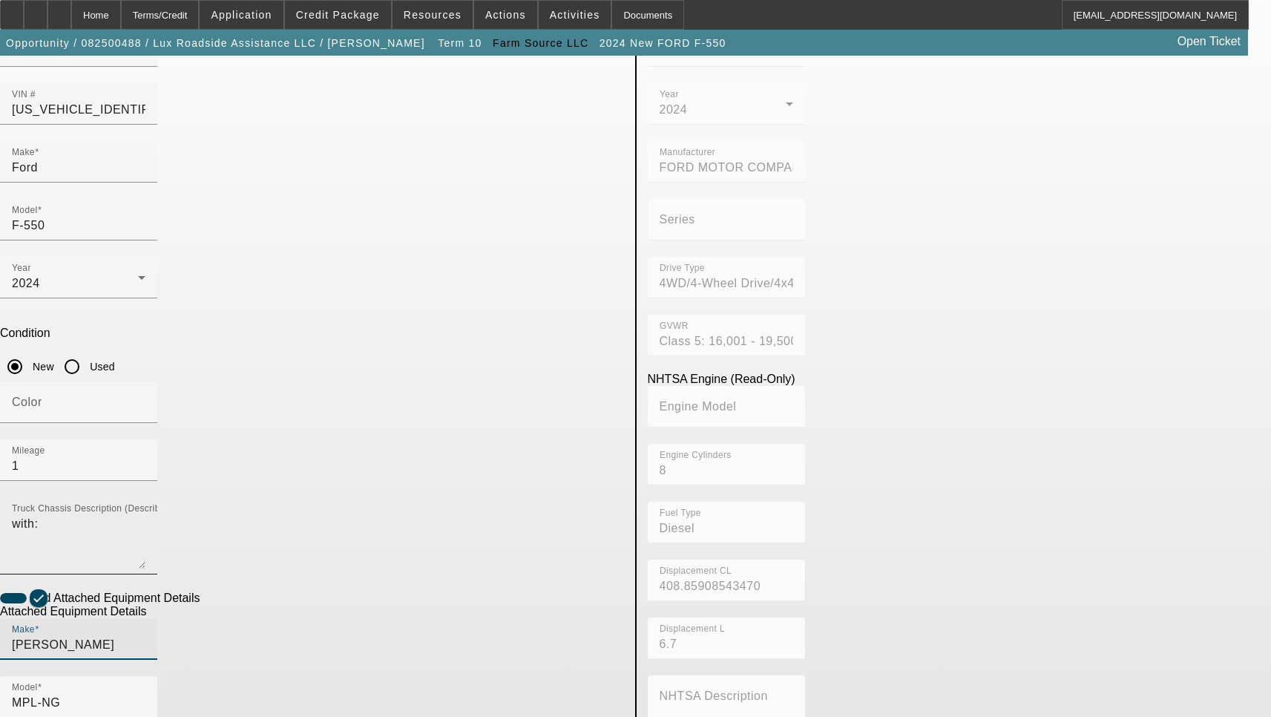
scroll to position [148, 0]
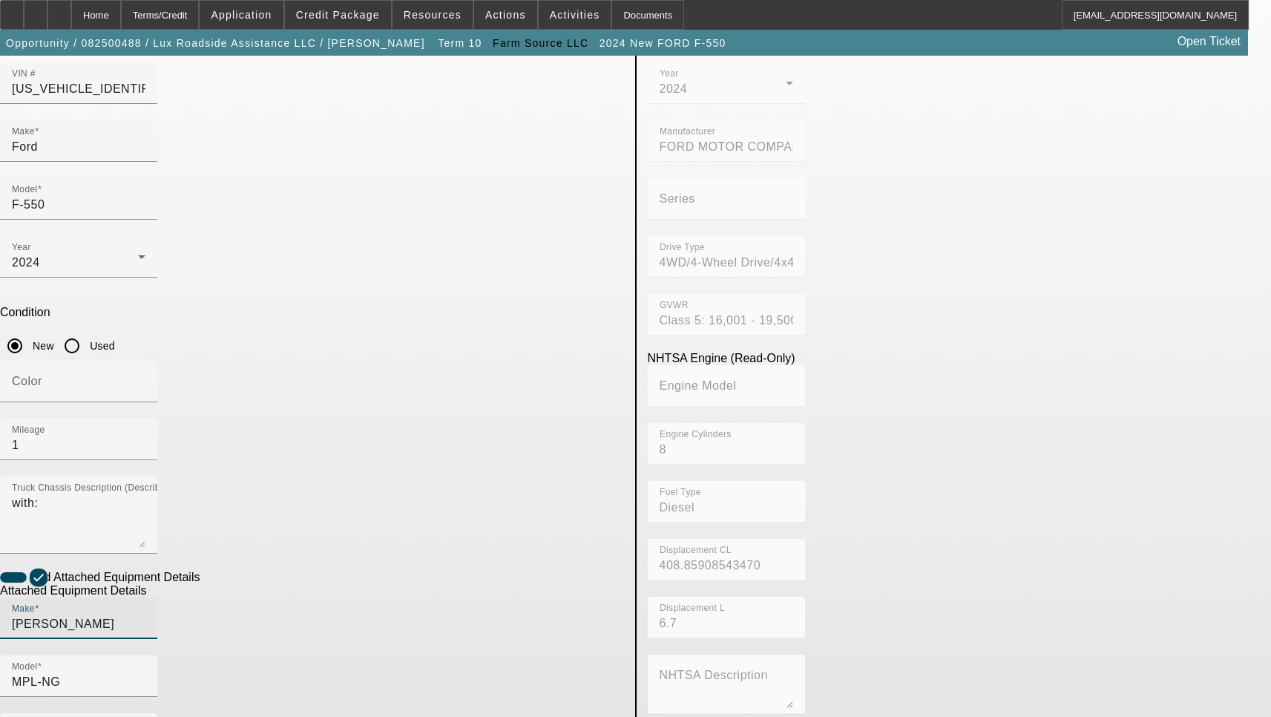
type input "230012469"
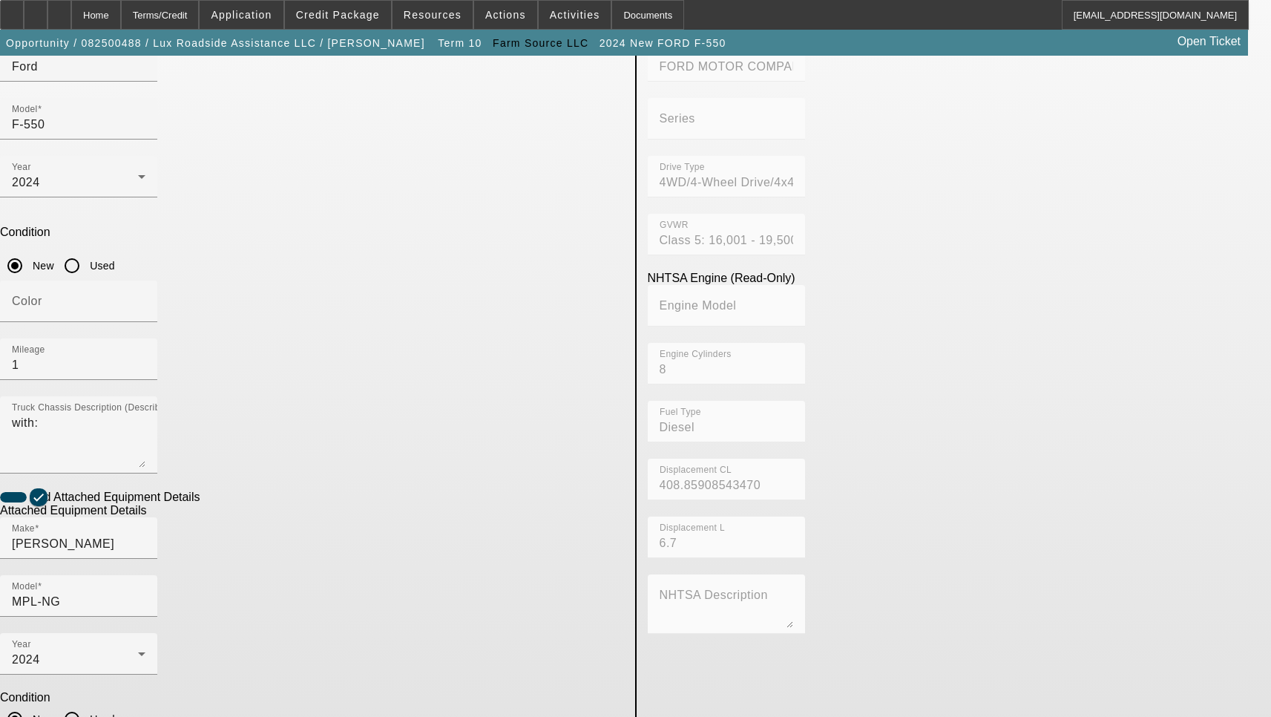
scroll to position [239, 0]
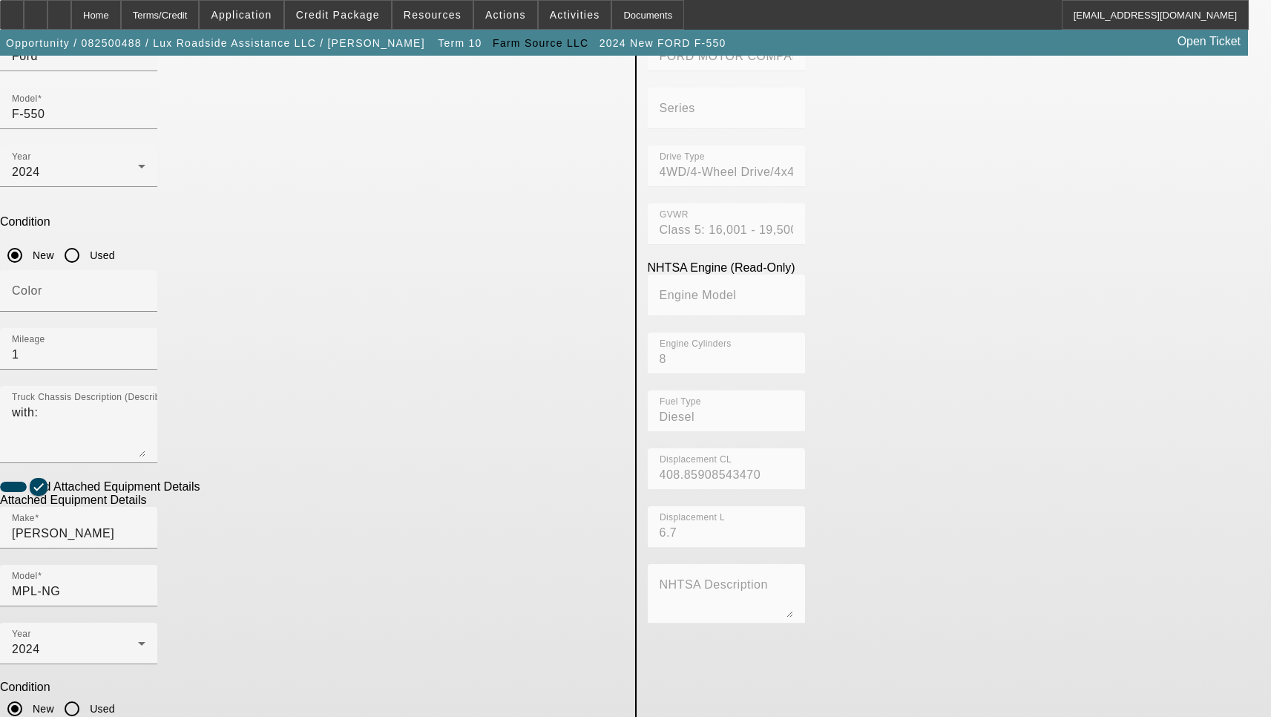
type textarea "Includes all options, attachments and accessories"
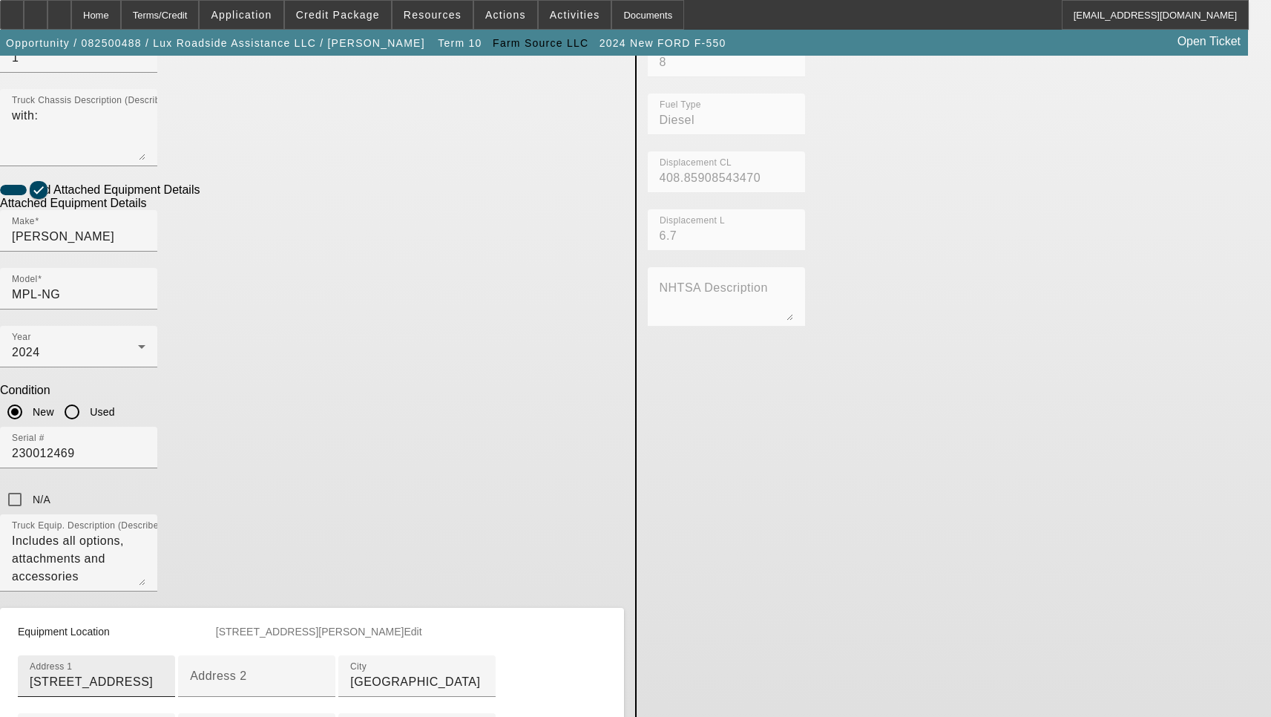
click at [163, 673] on input "[STREET_ADDRESS]" at bounding box center [97, 682] width 134 height 18
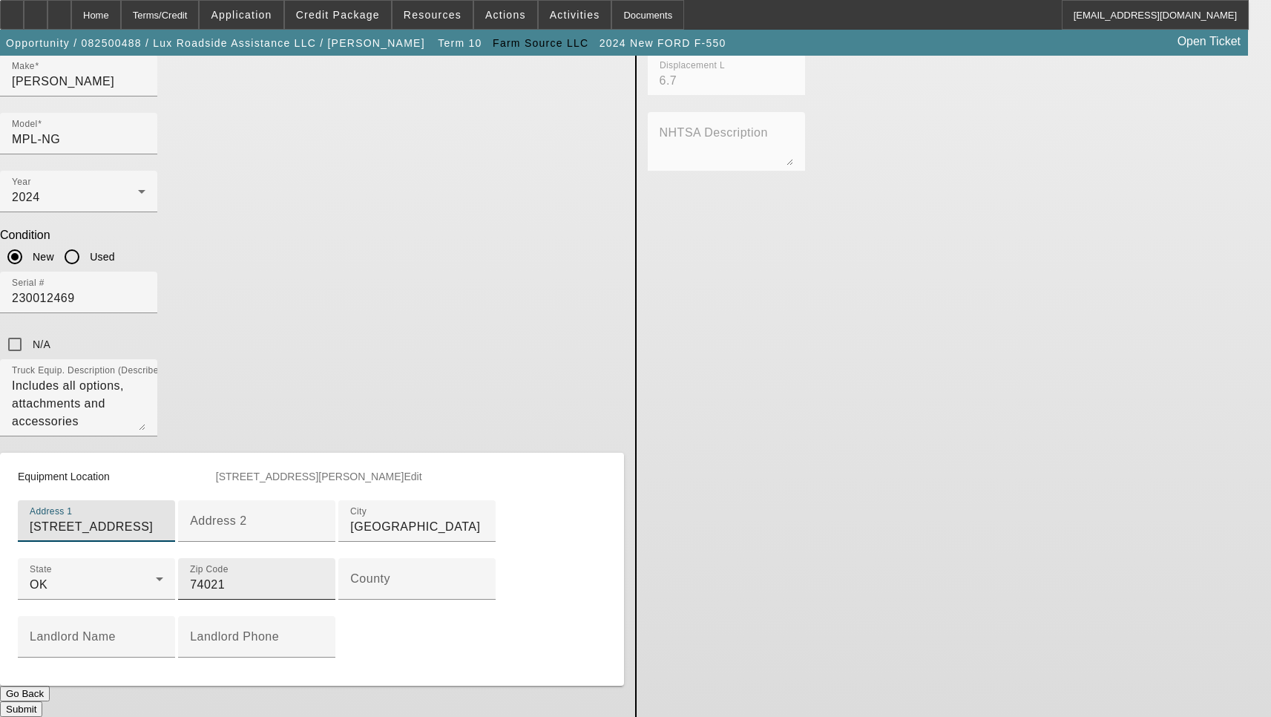
scroll to position [746, 0]
click at [350, 576] on input "County" at bounding box center [417, 585] width 134 height 18
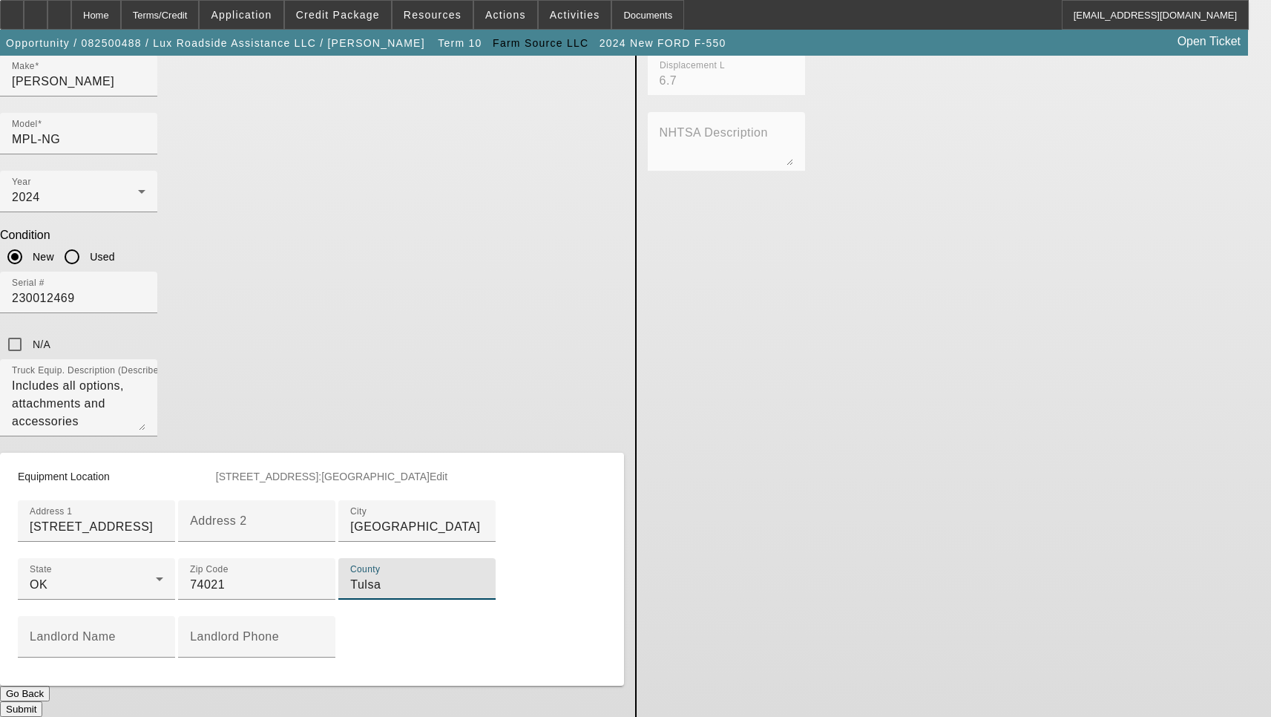
type input "Tulsa"
click at [42, 701] on button "Submit" at bounding box center [21, 709] width 42 height 16
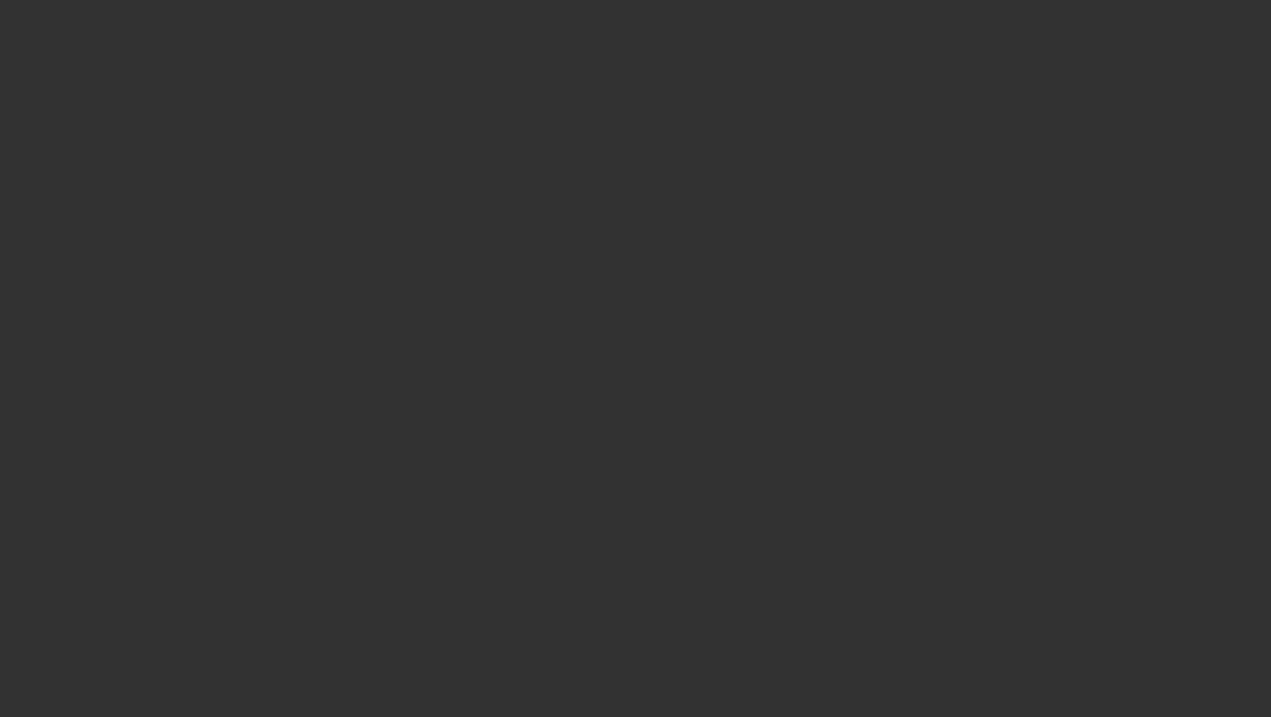
select select "3"
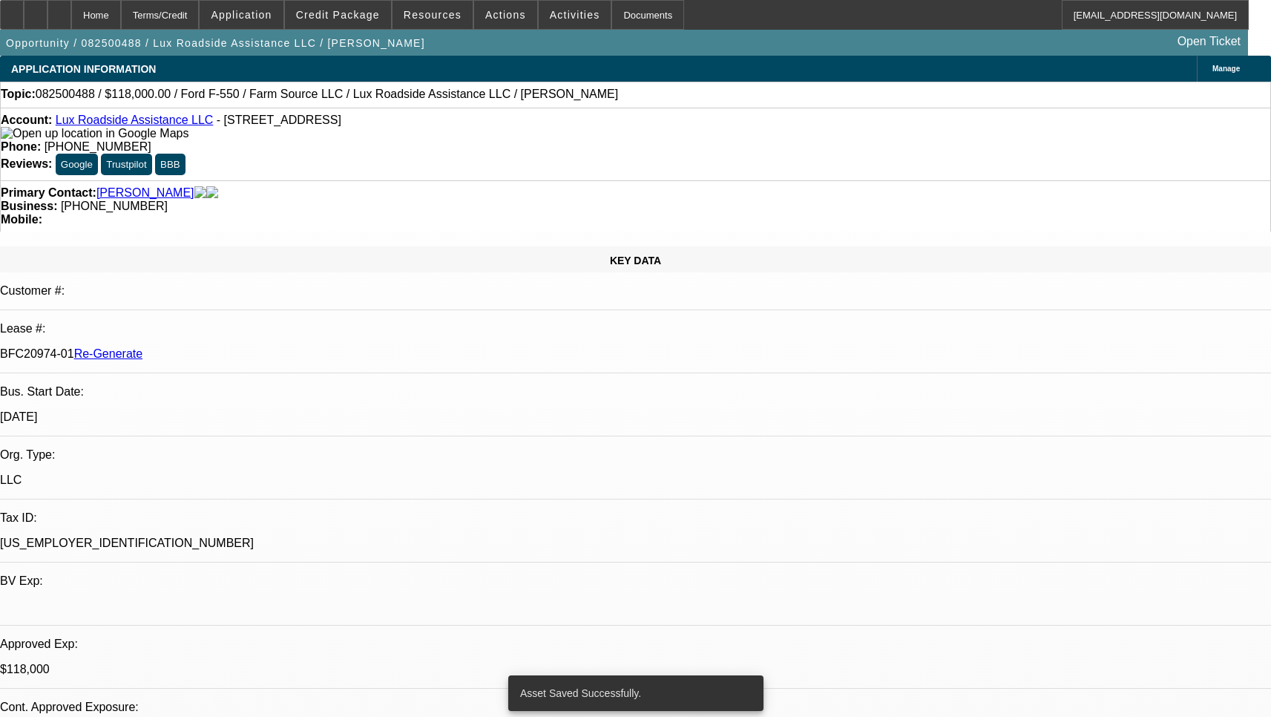
select select "0"
select select "6"
